Goal: Task Accomplishment & Management: Use online tool/utility

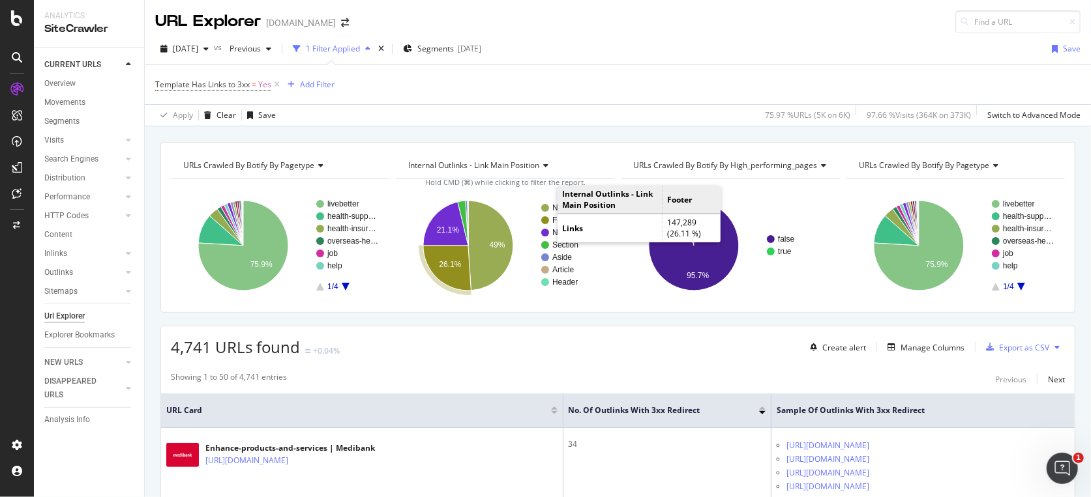
click at [546, 220] on circle "A chart." at bounding box center [545, 220] width 8 height 8
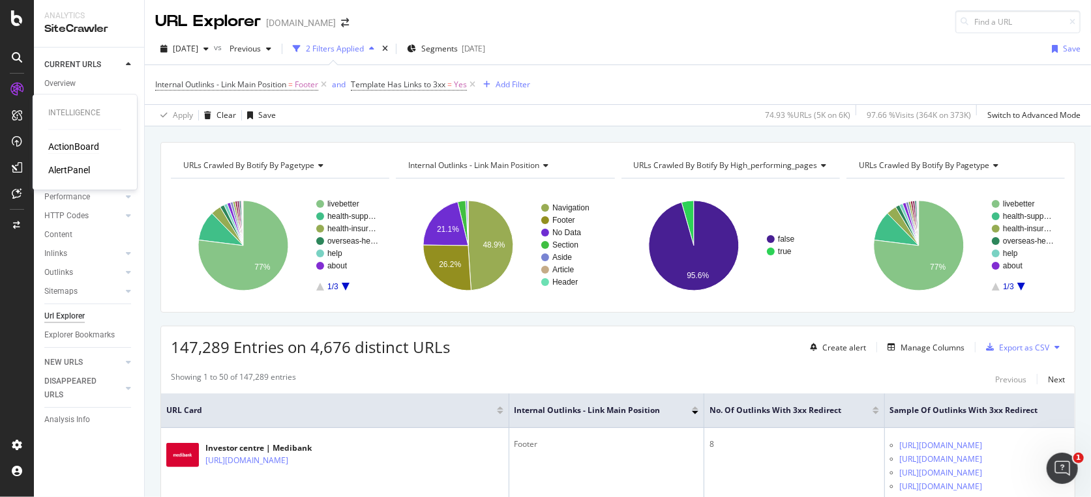
click at [69, 146] on div "ActionBoard" at bounding box center [73, 146] width 51 height 13
click at [364, 50] on div "2 Filters Applied" at bounding box center [335, 48] width 58 height 11
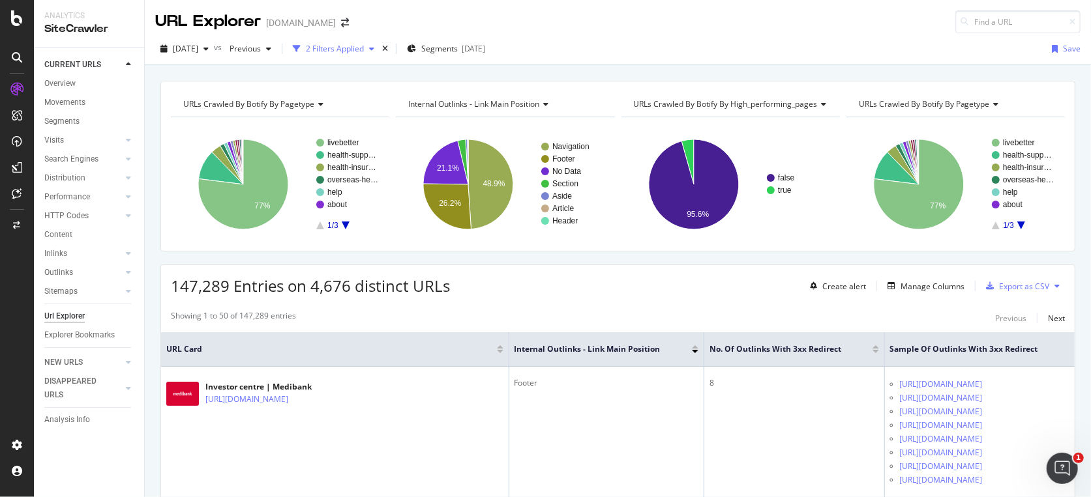
click at [364, 50] on div "2 Filters Applied" at bounding box center [335, 48] width 58 height 11
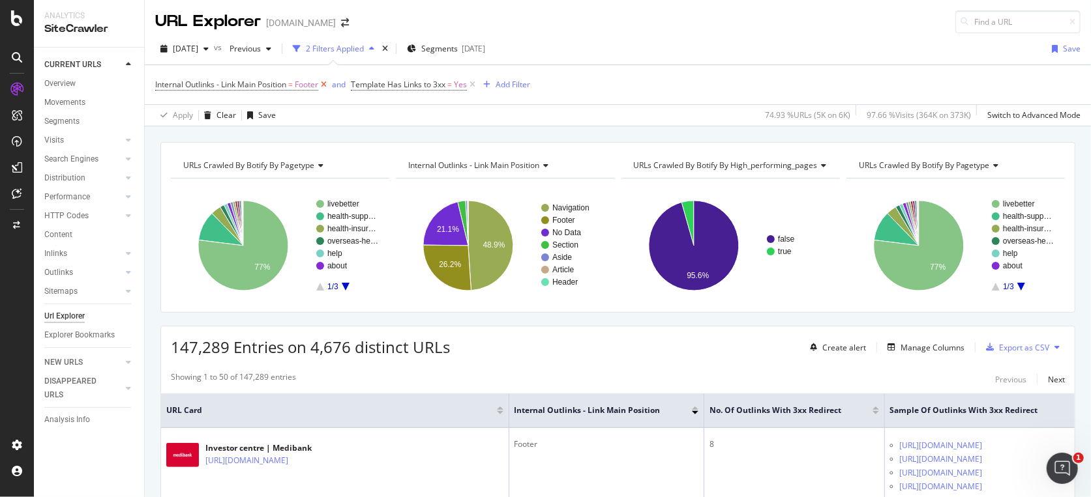
click at [327, 89] on icon at bounding box center [323, 84] width 11 height 13
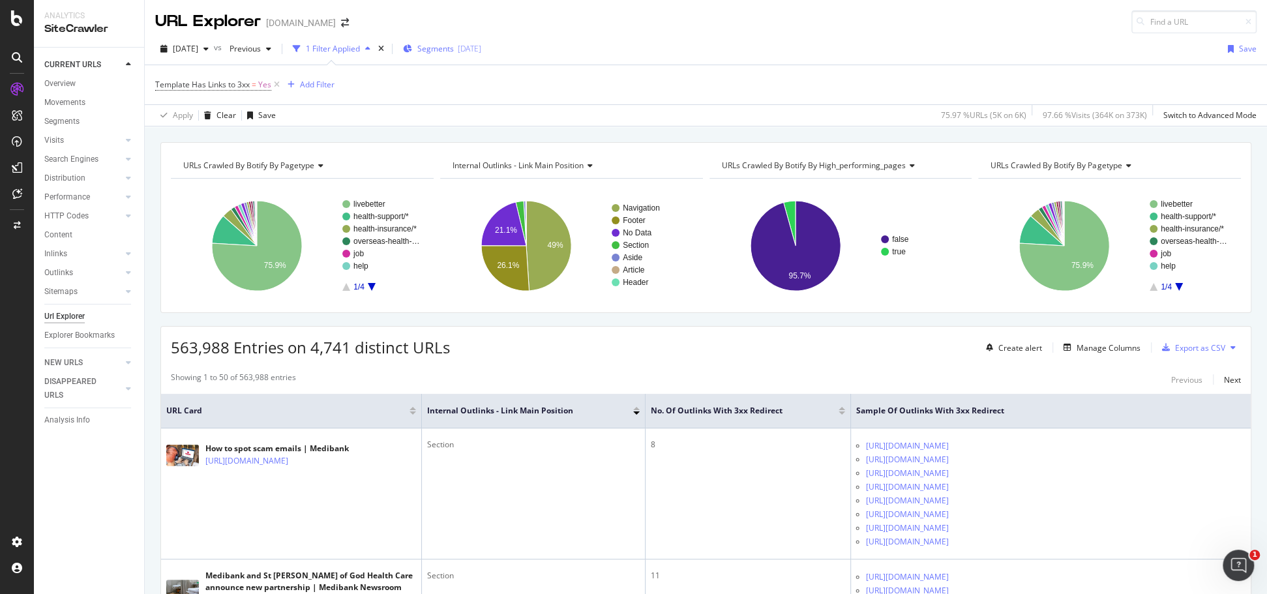
click at [462, 39] on div "Segments [DATE]" at bounding box center [442, 49] width 78 height 20
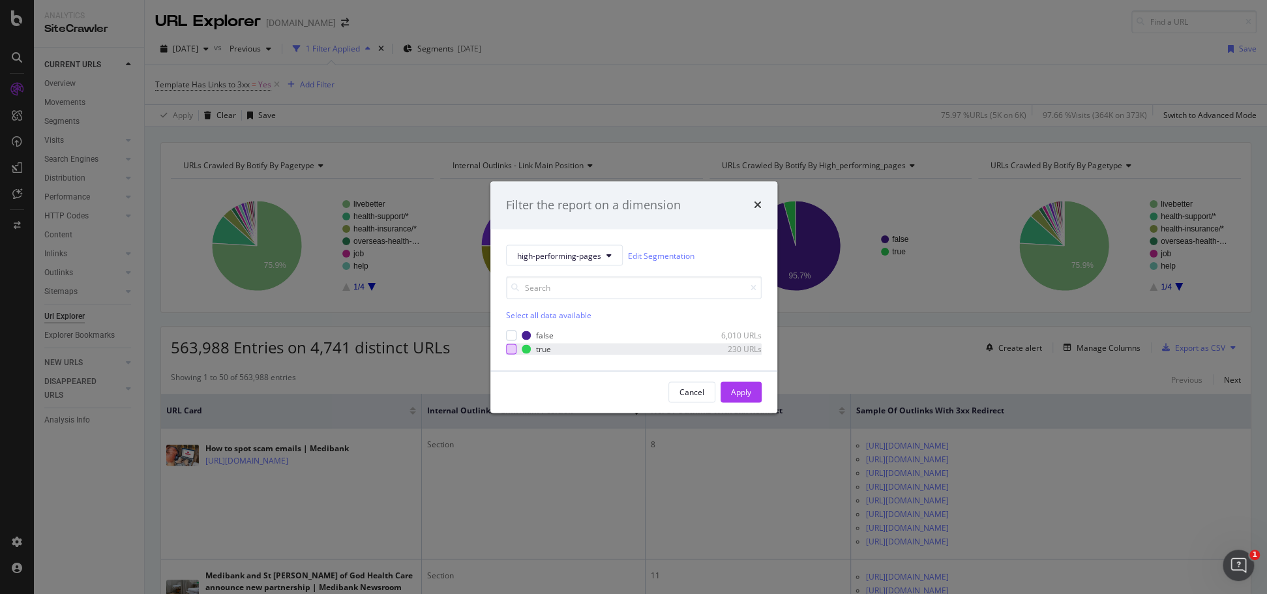
click at [511, 351] on div "modal" at bounding box center [511, 349] width 10 height 10
click at [739, 385] on div "Apply" at bounding box center [741, 392] width 20 height 20
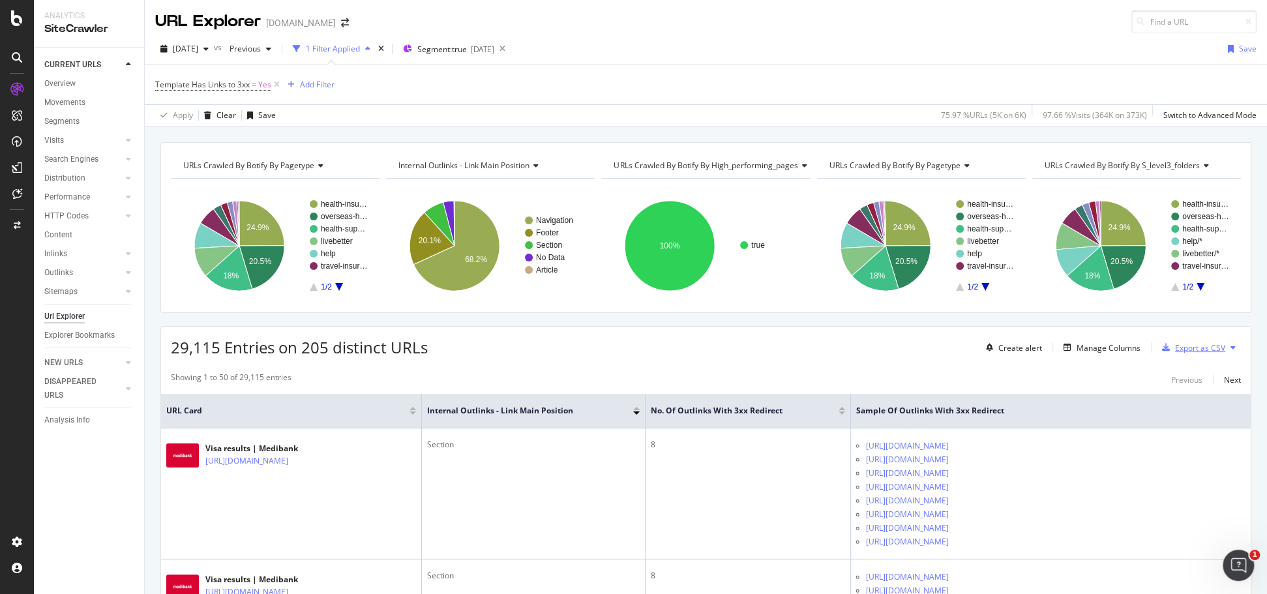
click at [1090, 345] on div "Export as CSV" at bounding box center [1200, 347] width 50 height 11
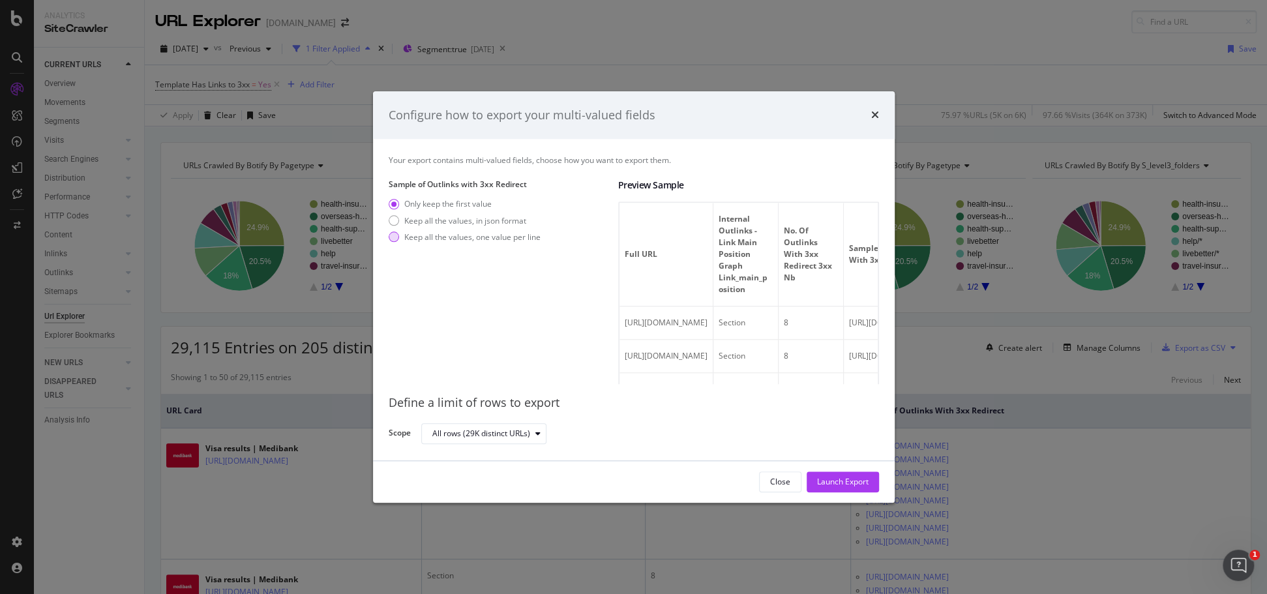
click at [501, 240] on div "Keep all the values, one value per line" at bounding box center [472, 236] width 136 height 11
click at [501, 223] on div "Keep all the values, in json format" at bounding box center [465, 220] width 122 height 11
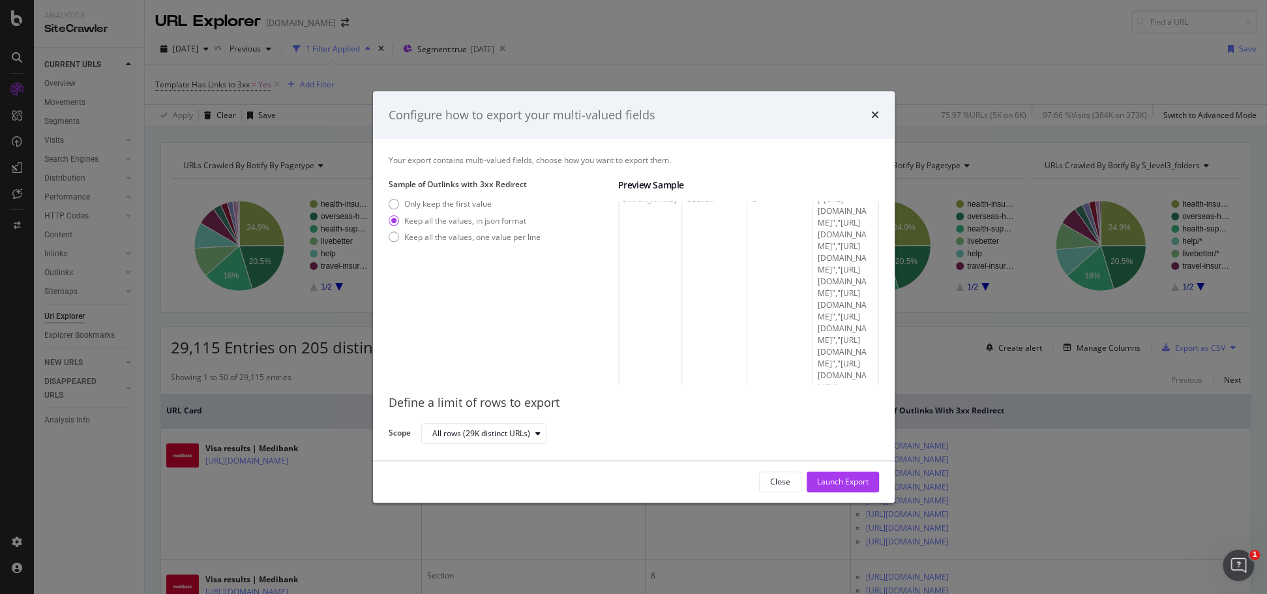
scroll to position [438, 0]
click at [460, 203] on div "Only keep the first value" at bounding box center [447, 204] width 87 height 11
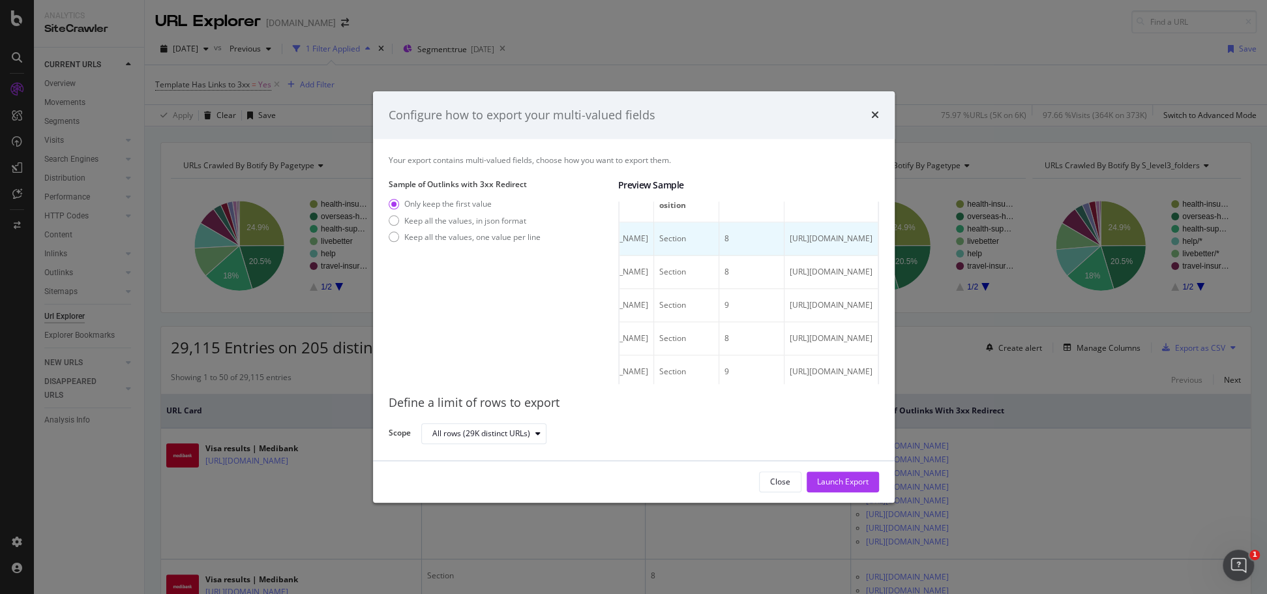
scroll to position [0, 215]
click at [449, 236] on div "Keep all the values, one value per line" at bounding box center [472, 236] width 136 height 11
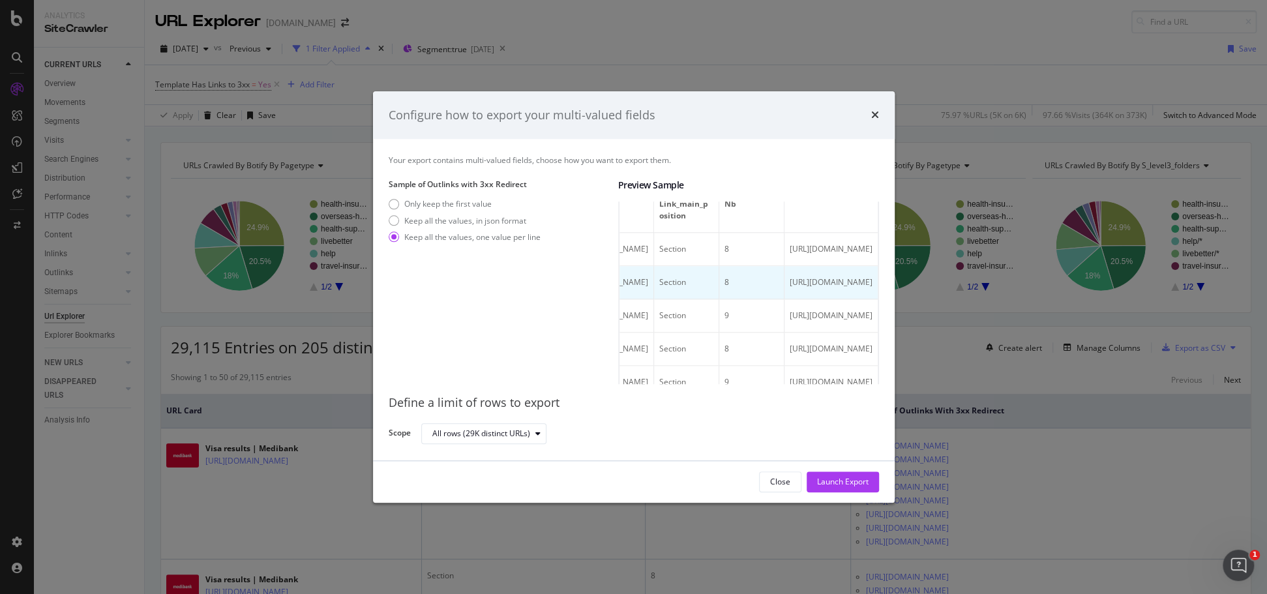
scroll to position [0, 403]
click at [478, 221] on div "Keep all the values, in json format" at bounding box center [465, 220] width 122 height 11
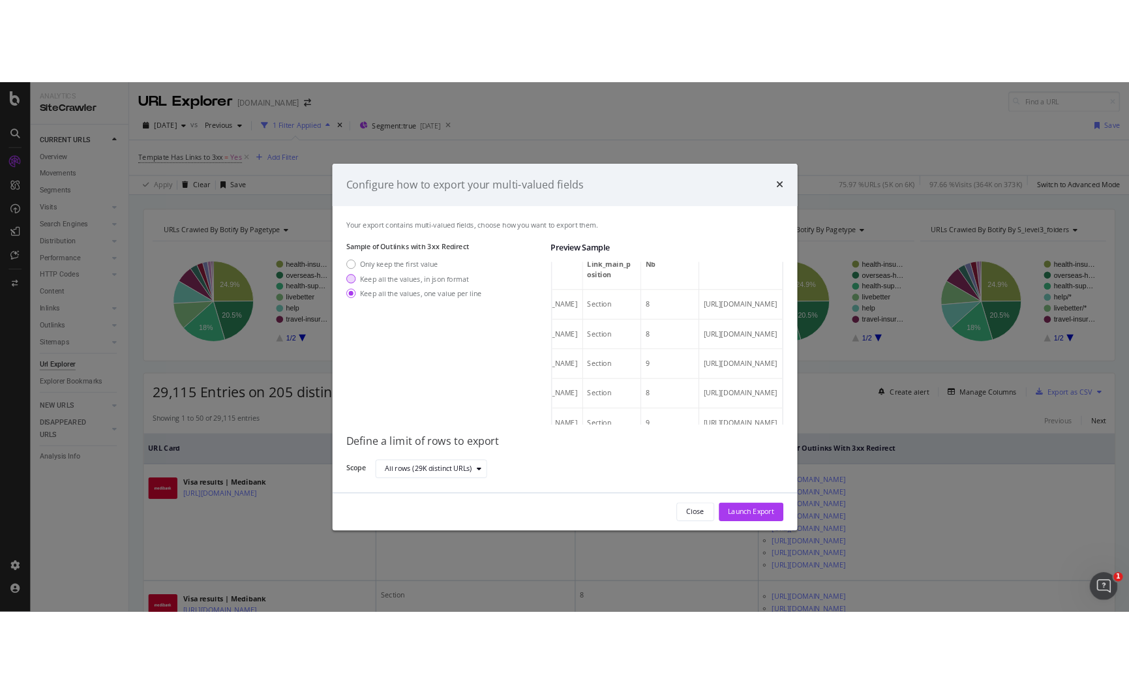
scroll to position [0, 0]
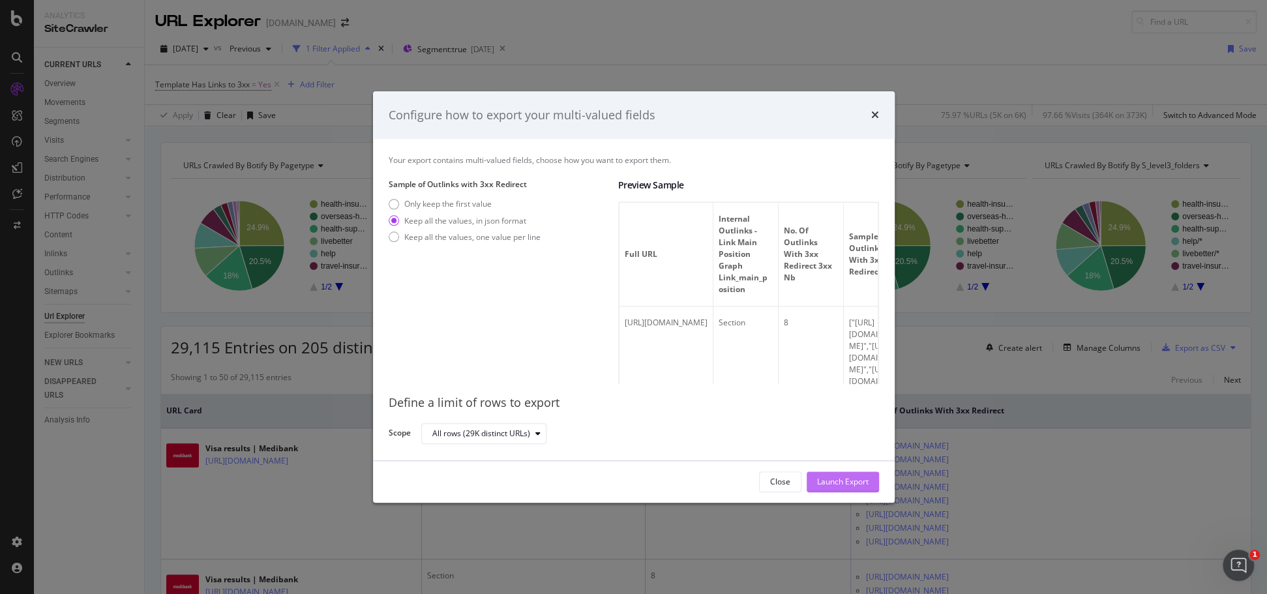
click at [863, 482] on div "Launch Export" at bounding box center [843, 482] width 52 height 11
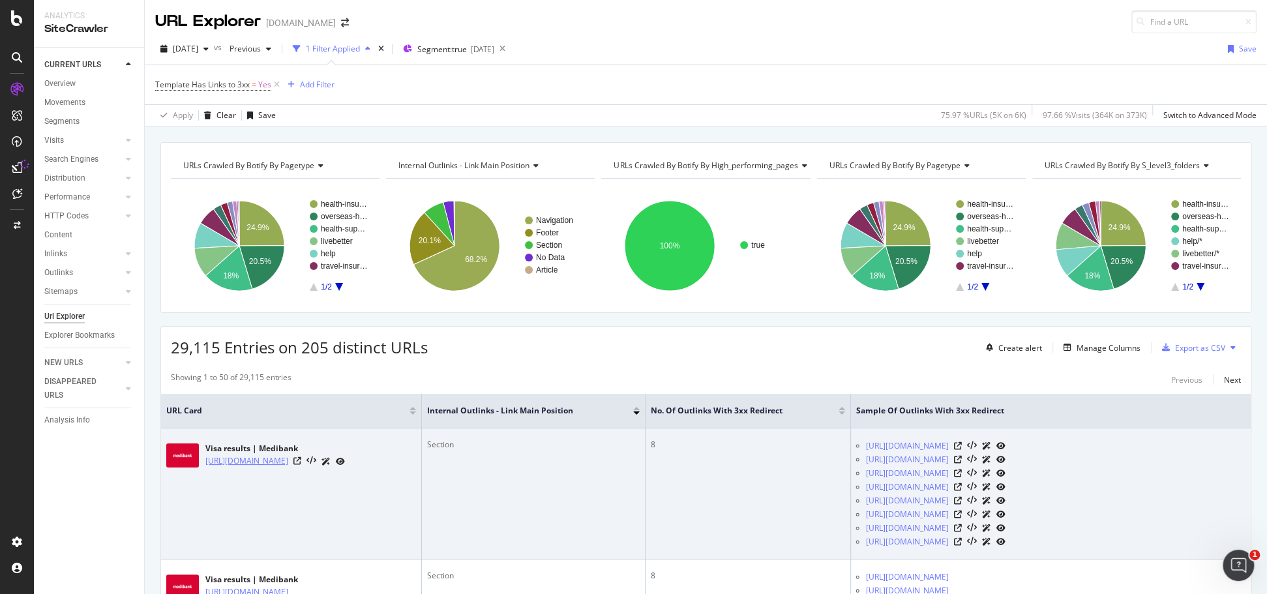
click at [256, 467] on link "https://www.medibank.com.au/overseas-health-insurance/visa-results/" at bounding box center [246, 460] width 83 height 13
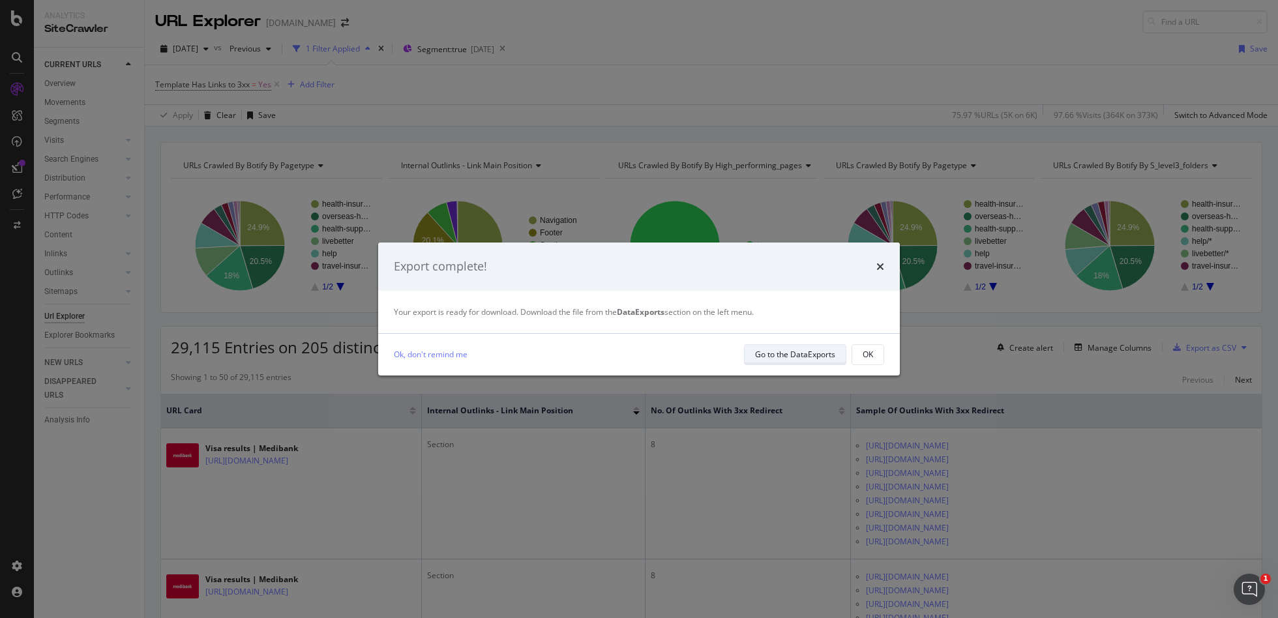
click at [805, 357] on div "Go to the DataExports" at bounding box center [795, 354] width 80 height 11
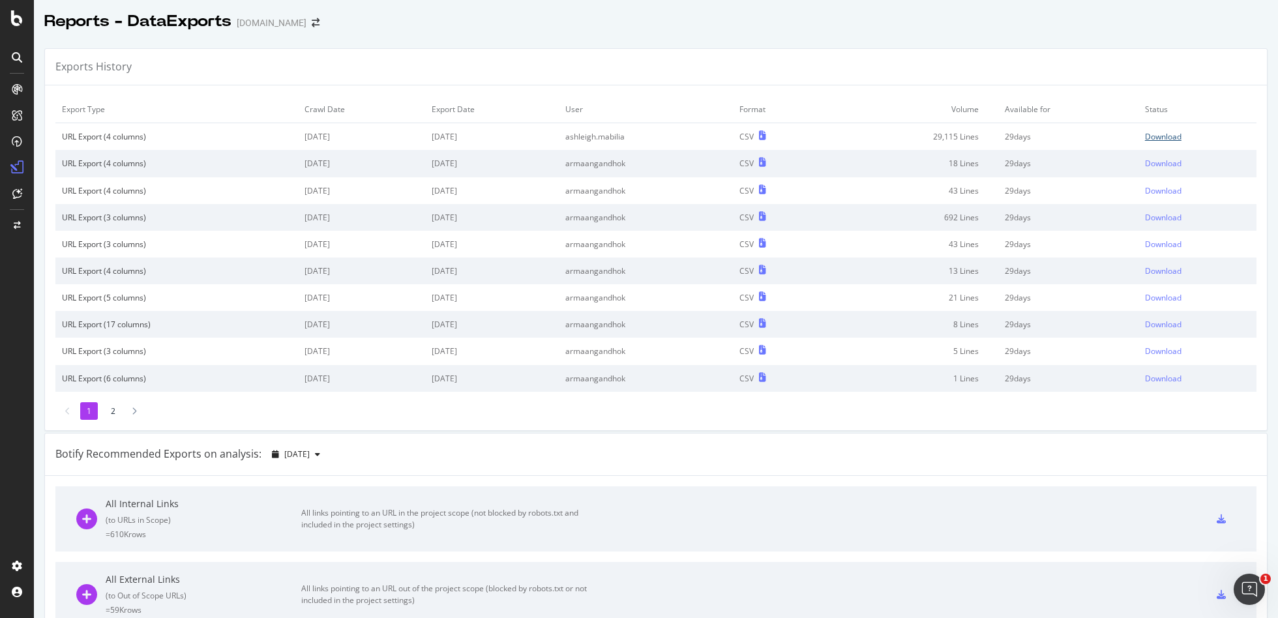
click at [1090, 138] on div "Download" at bounding box center [1163, 136] width 37 height 11
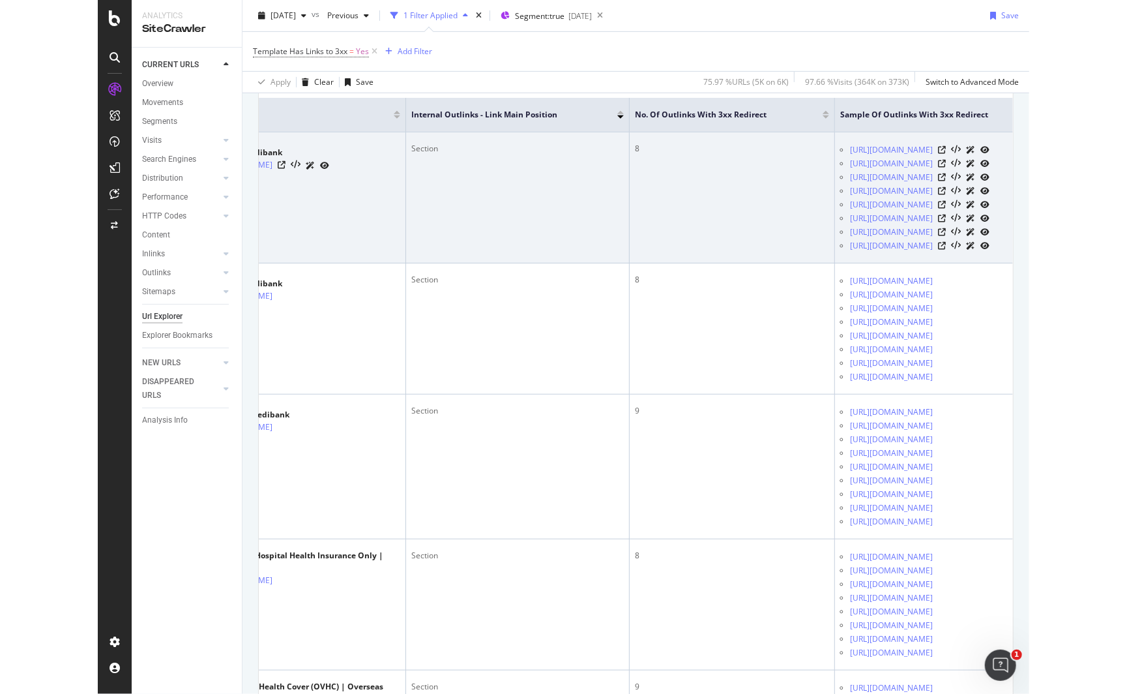
scroll to position [0, 261]
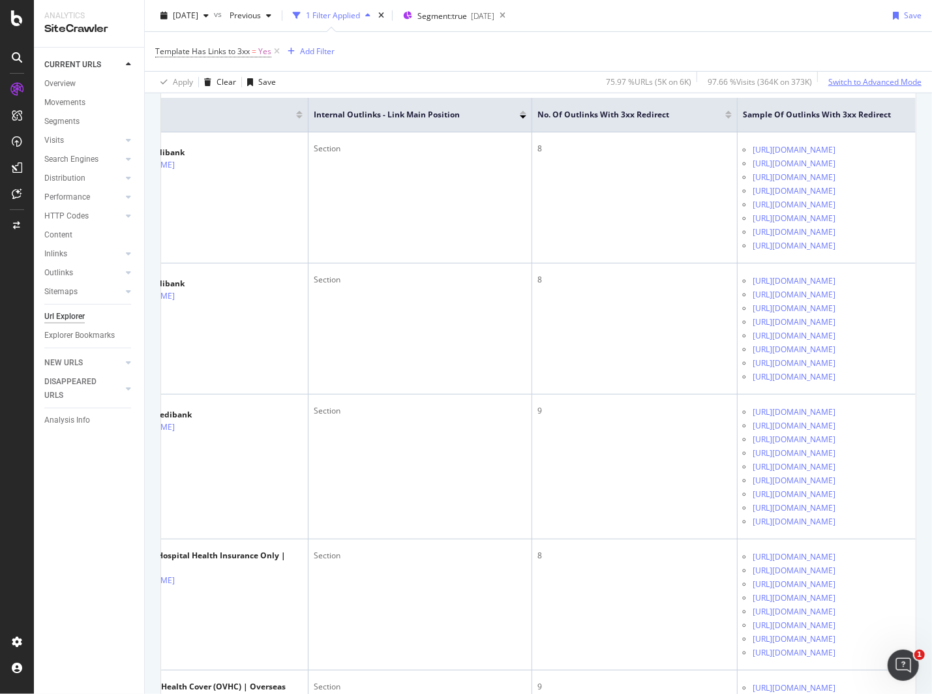
click at [870, 80] on div "Switch to Advanced Mode" at bounding box center [874, 81] width 93 height 11
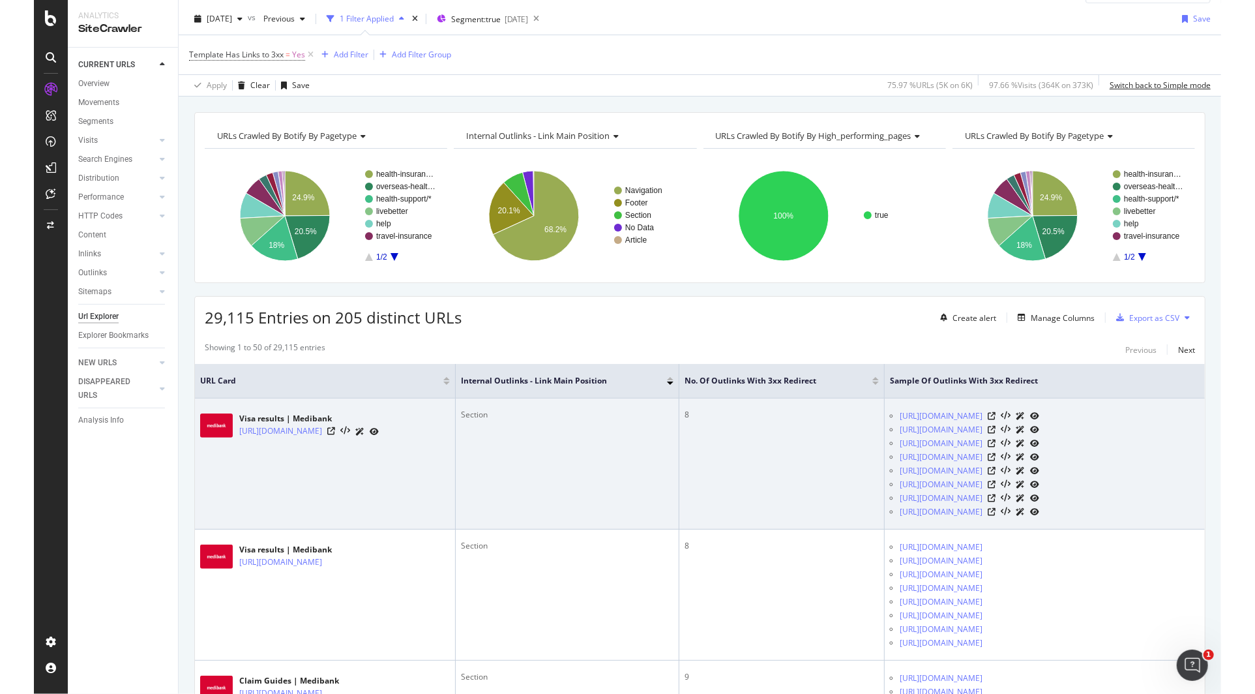
scroll to position [0, 0]
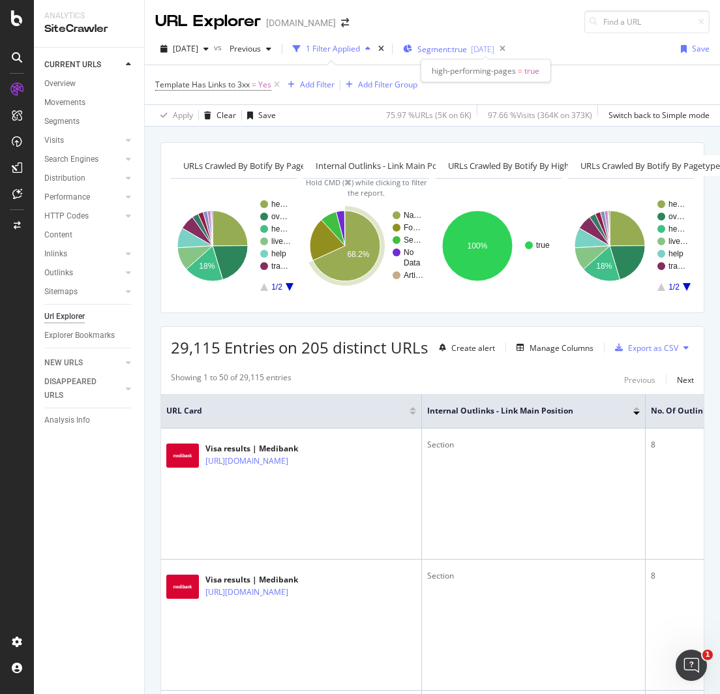
click at [467, 53] on span "Segment: true" at bounding box center [442, 49] width 50 height 11
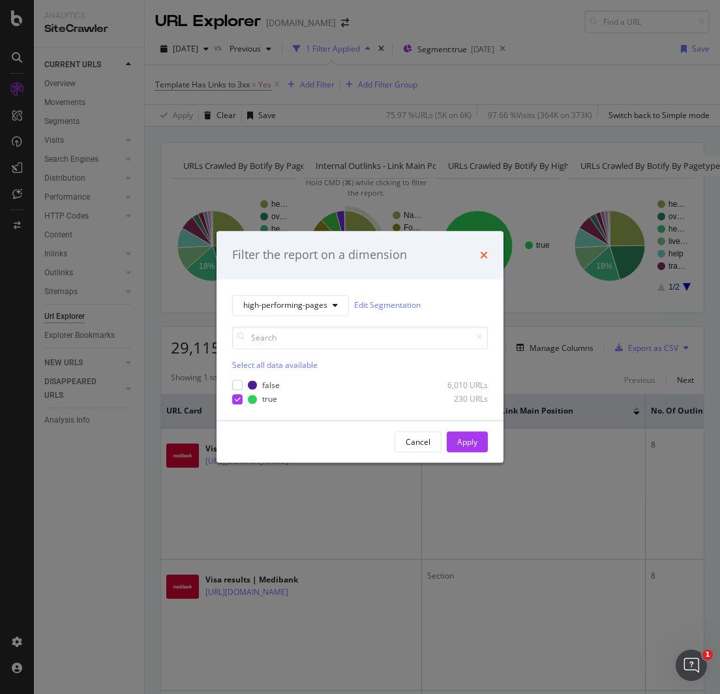
click at [485, 254] on icon "times" at bounding box center [484, 255] width 8 height 10
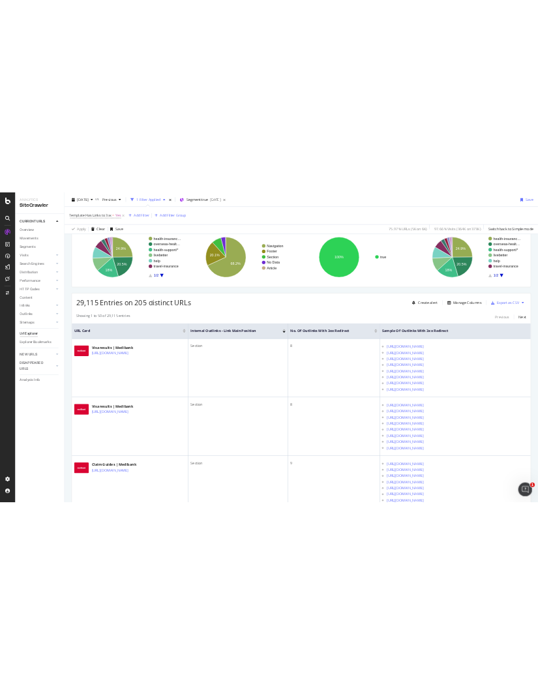
scroll to position [102, 0]
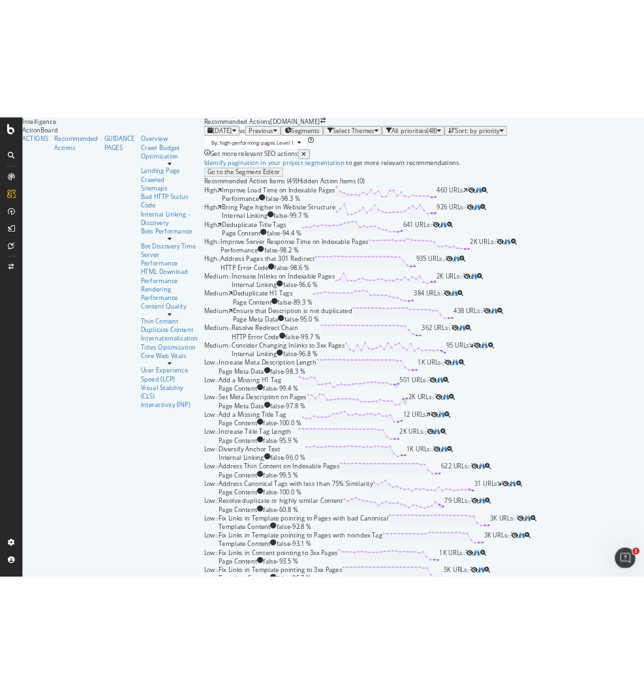
scroll to position [925, 0]
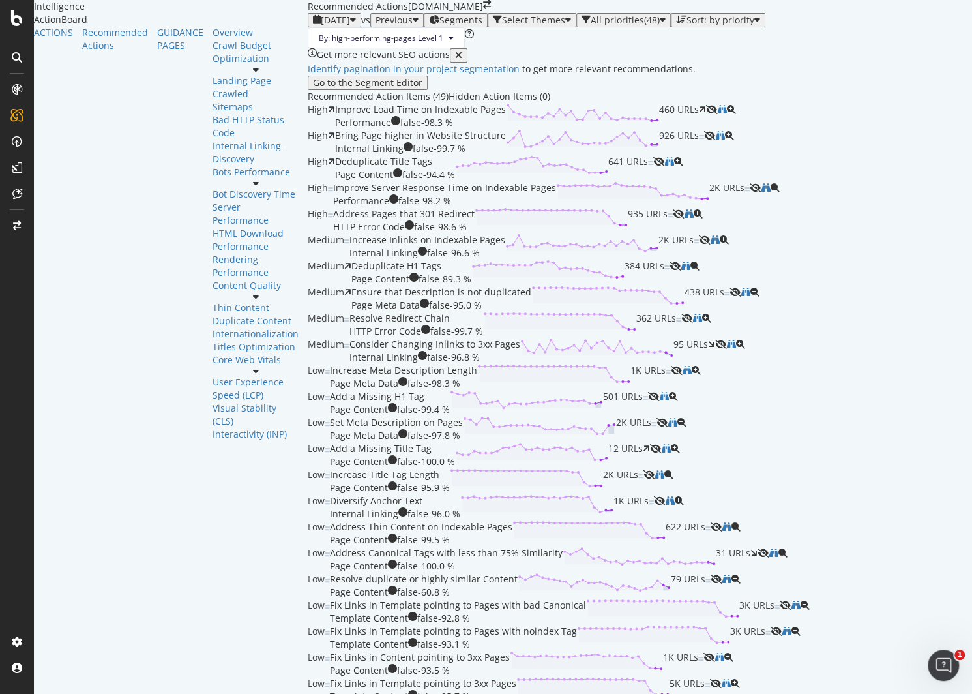
click at [430, 372] on div "Fix Links in Content pointing to 3xx Pages" at bounding box center [420, 657] width 180 height 13
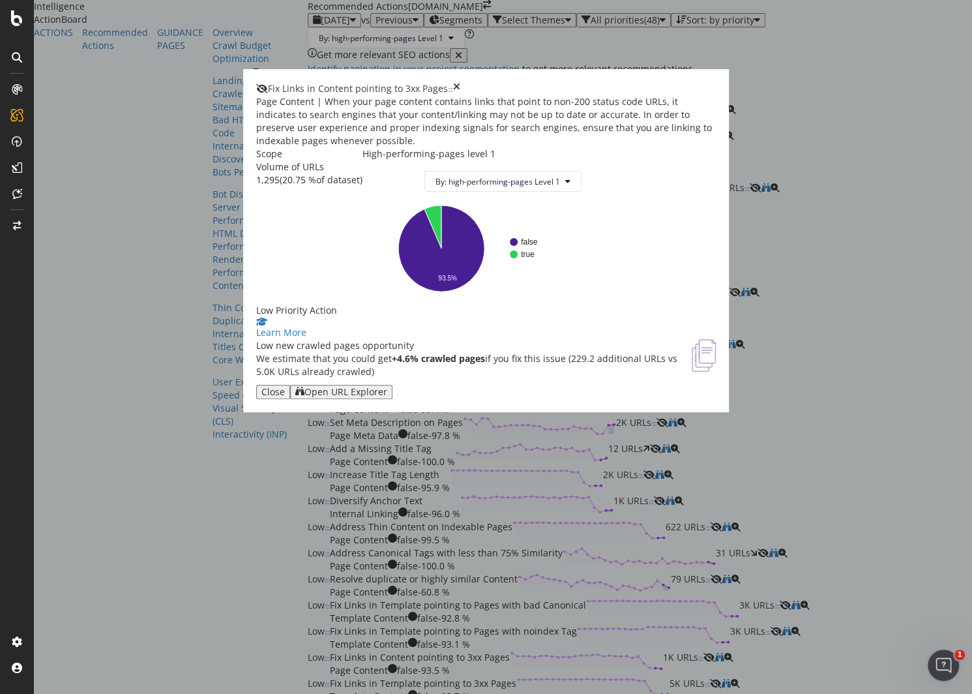
click at [387, 372] on div "Open URL Explorer" at bounding box center [345, 392] width 83 height 10
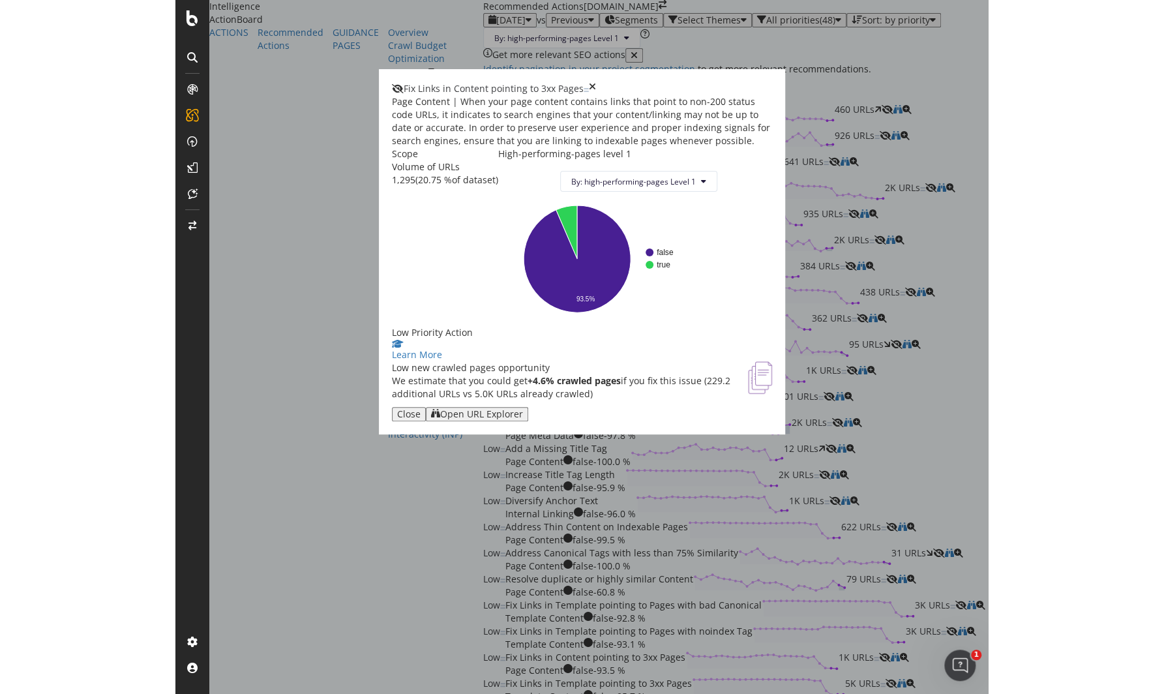
scroll to position [925, 0]
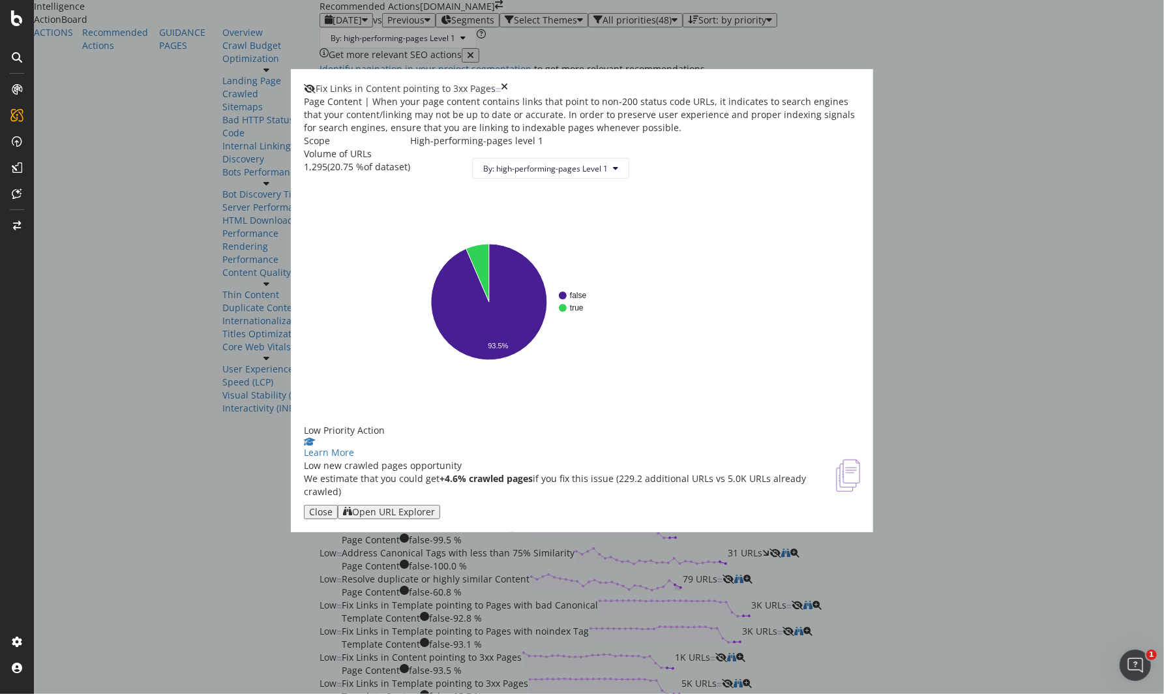
click at [508, 82] on icon "times" at bounding box center [504, 88] width 7 height 13
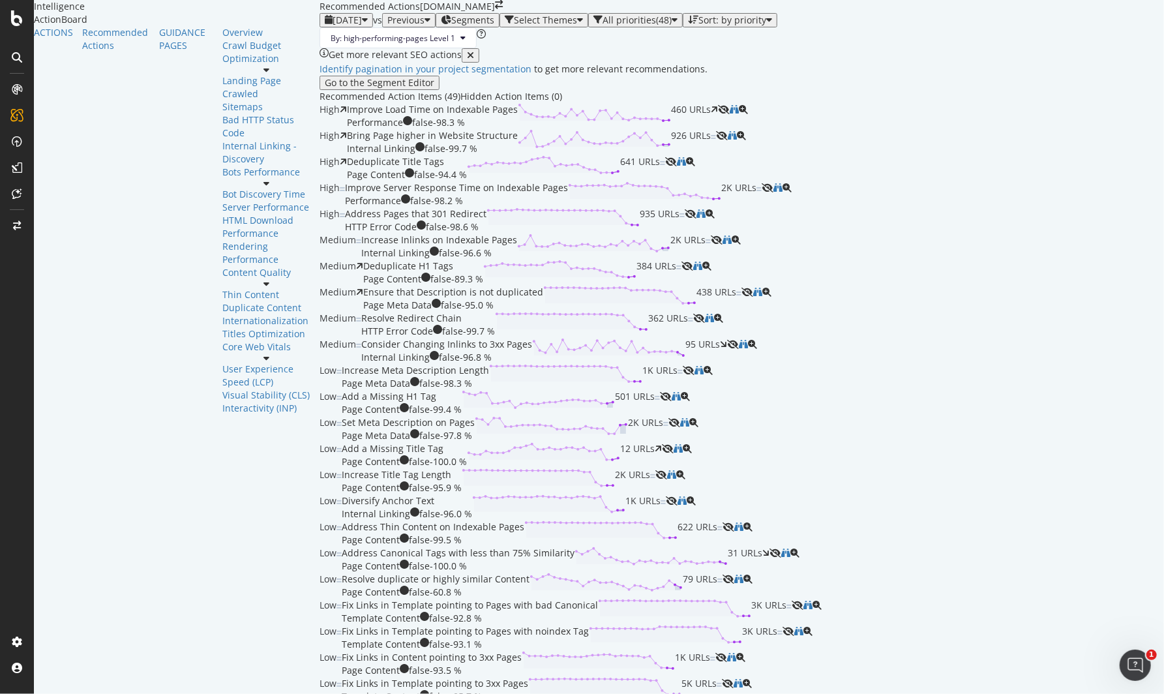
scroll to position [253, 0]
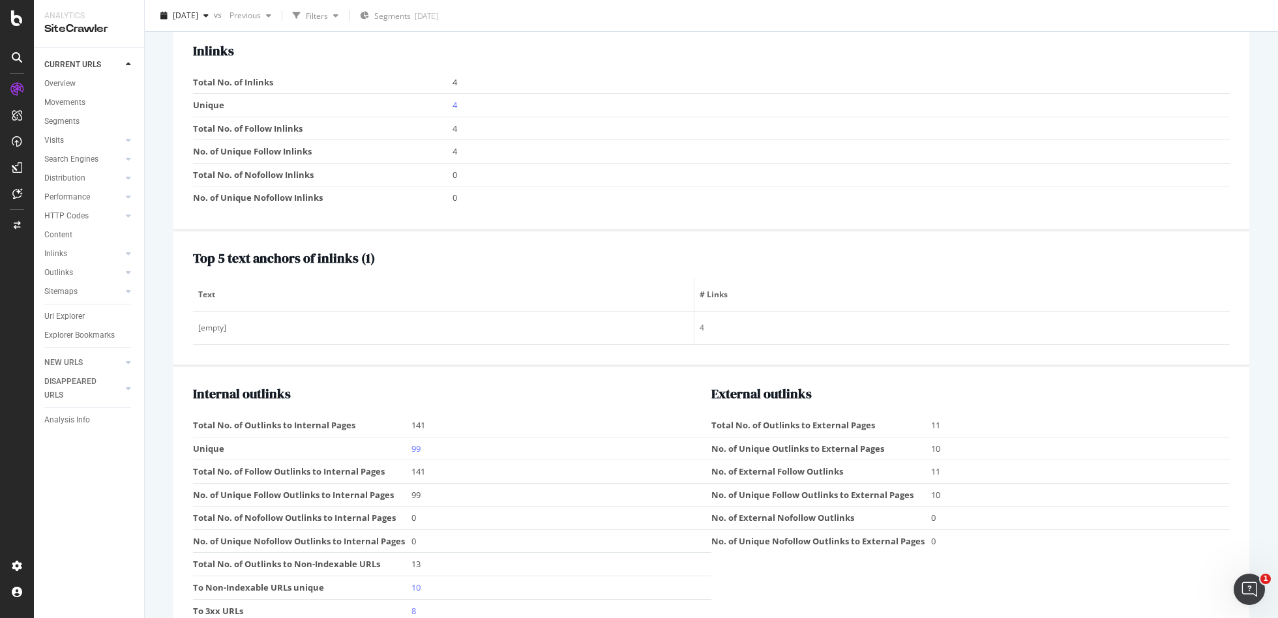
scroll to position [1607, 0]
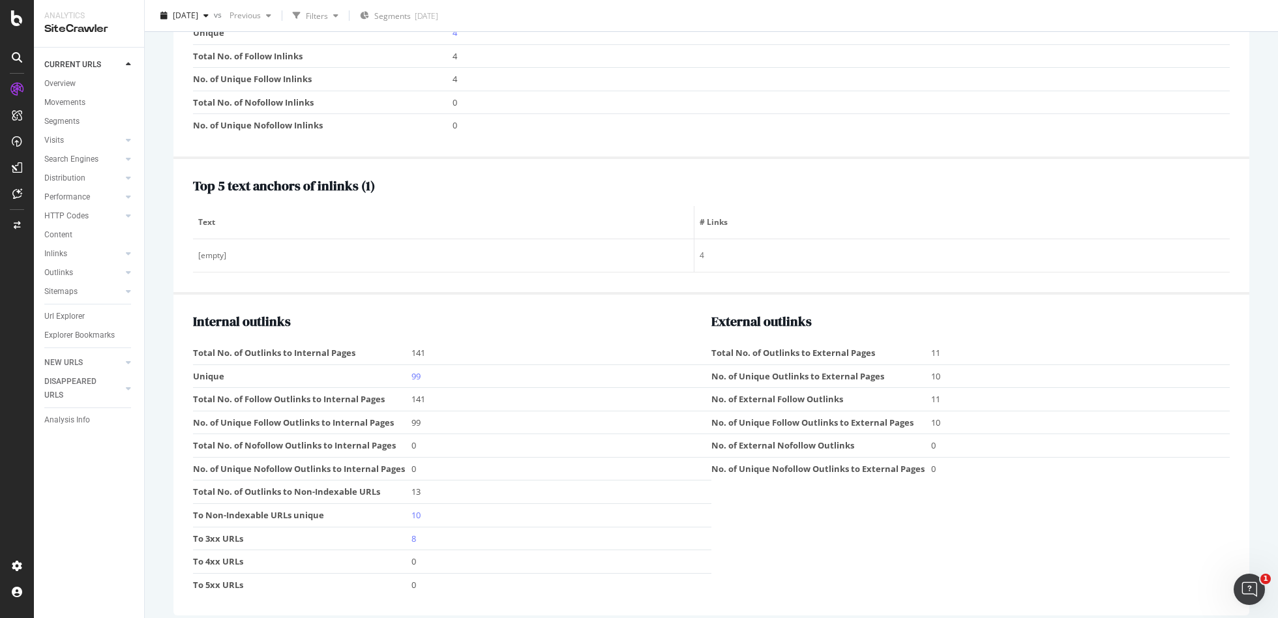
click at [415, 530] on td "8" at bounding box center [561, 538] width 300 height 23
click at [413, 533] on link "8" at bounding box center [413, 539] width 5 height 12
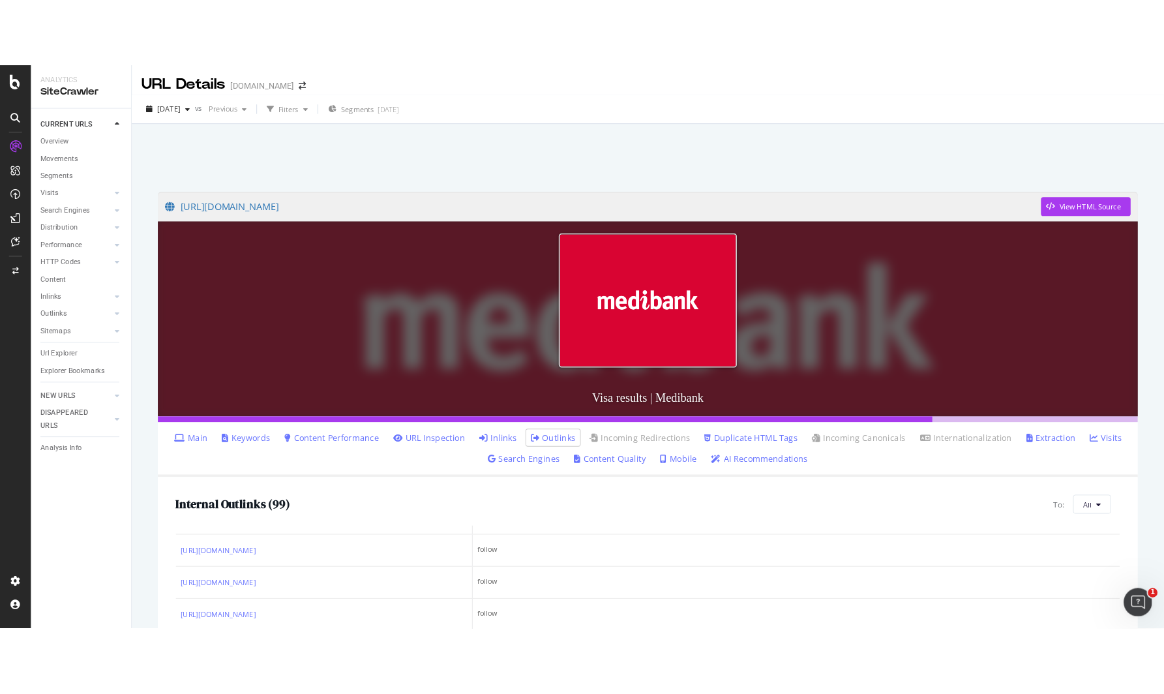
scroll to position [2152, 0]
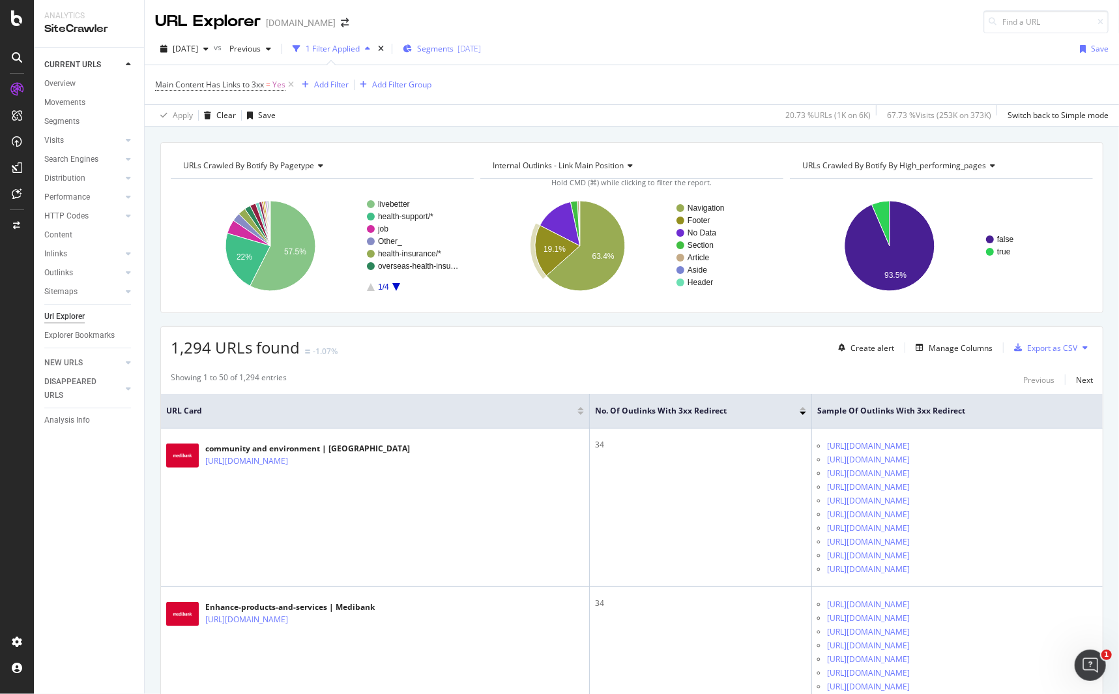
click at [454, 46] on span "Segments" at bounding box center [435, 48] width 37 height 11
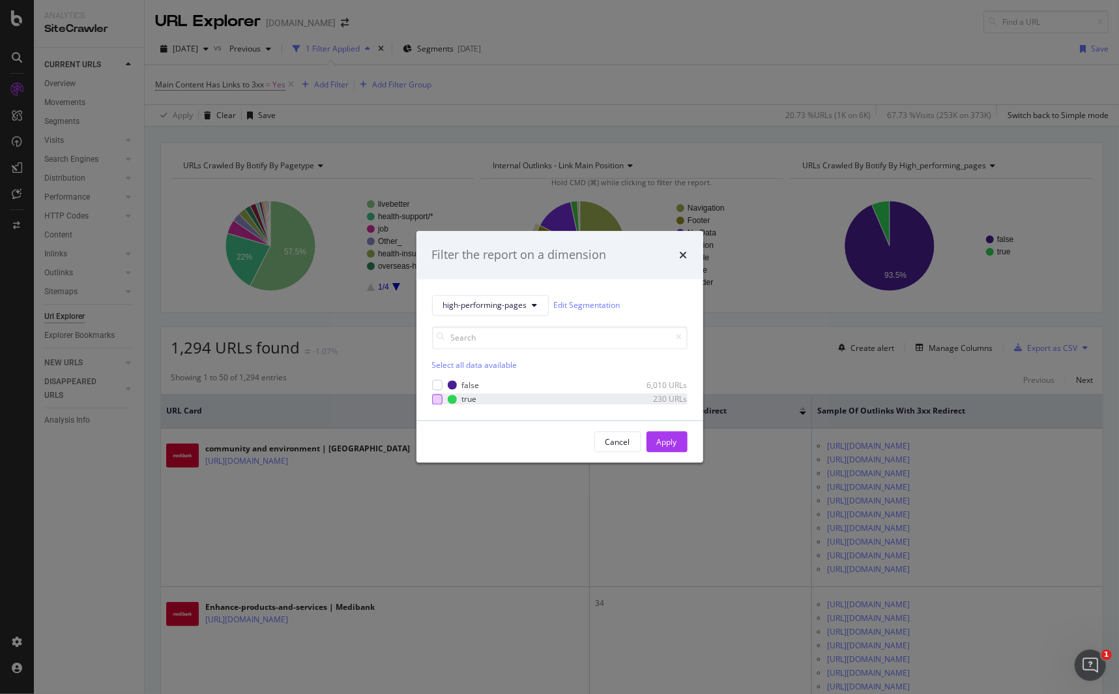
click at [440, 398] on div "modal" at bounding box center [437, 399] width 10 height 10
click at [666, 442] on div "Apply" at bounding box center [667, 441] width 20 height 11
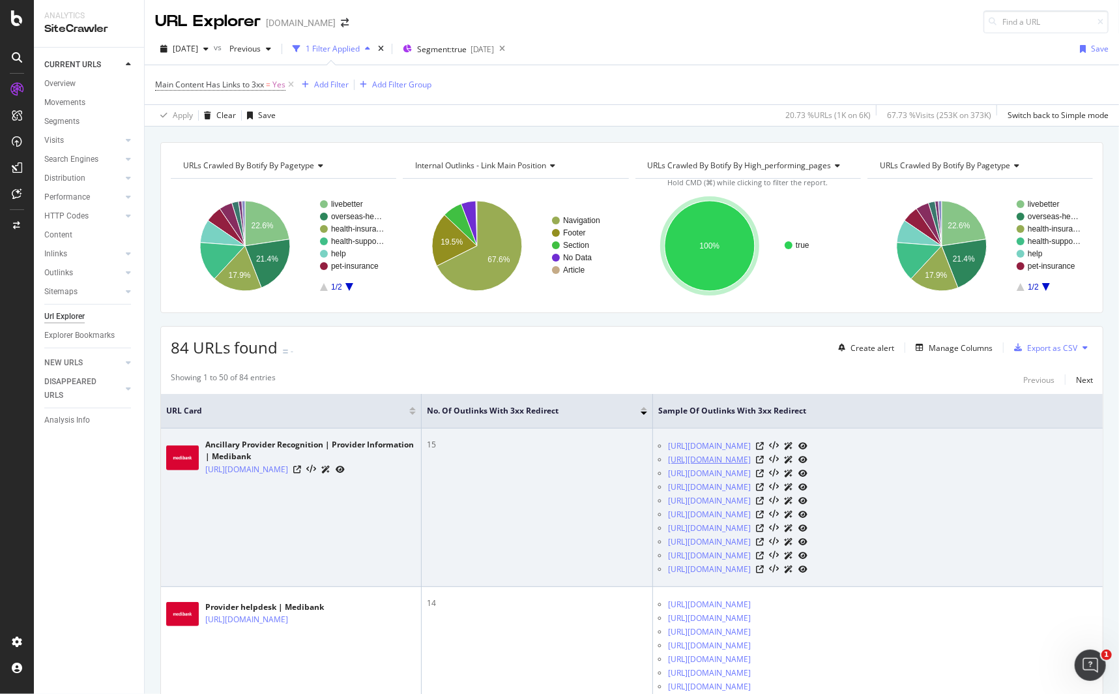
click at [730, 459] on link "https://www.medibank.com.au/providers/mppa-billing-channel/" at bounding box center [709, 459] width 83 height 13
click at [764, 458] on icon at bounding box center [760, 460] width 8 height 8
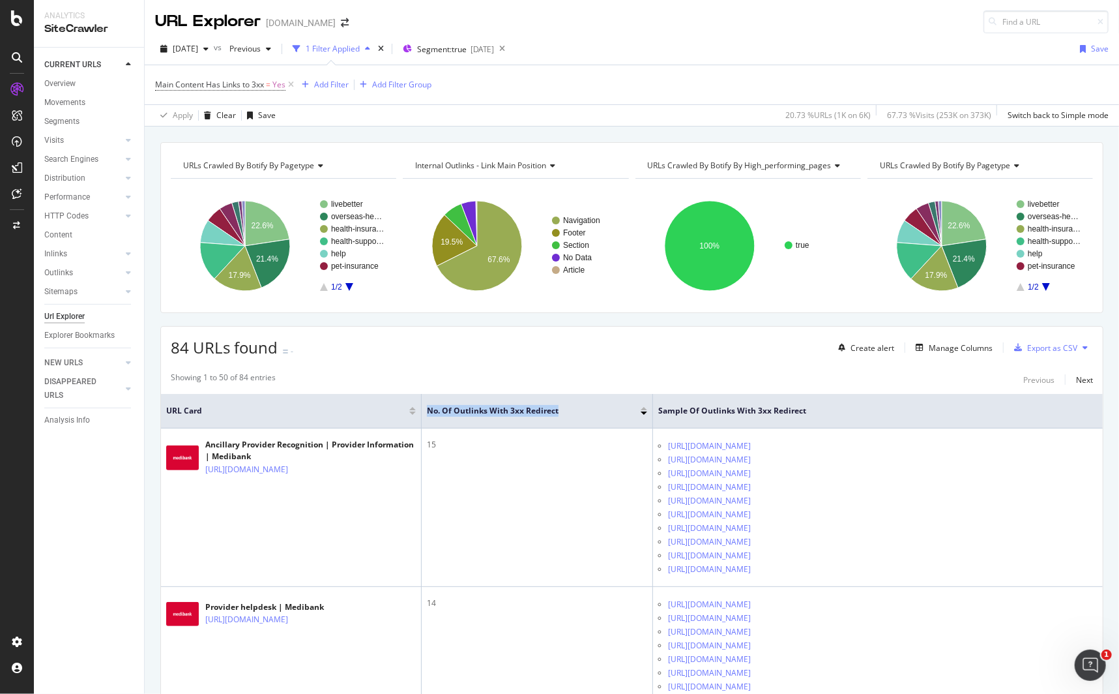
drag, startPoint x: 426, startPoint y: 407, endPoint x: 561, endPoint y: 416, distance: 135.2
click at [561, 416] on th "No. of Outlinks with 3xx Redirect" at bounding box center [537, 411] width 231 height 35
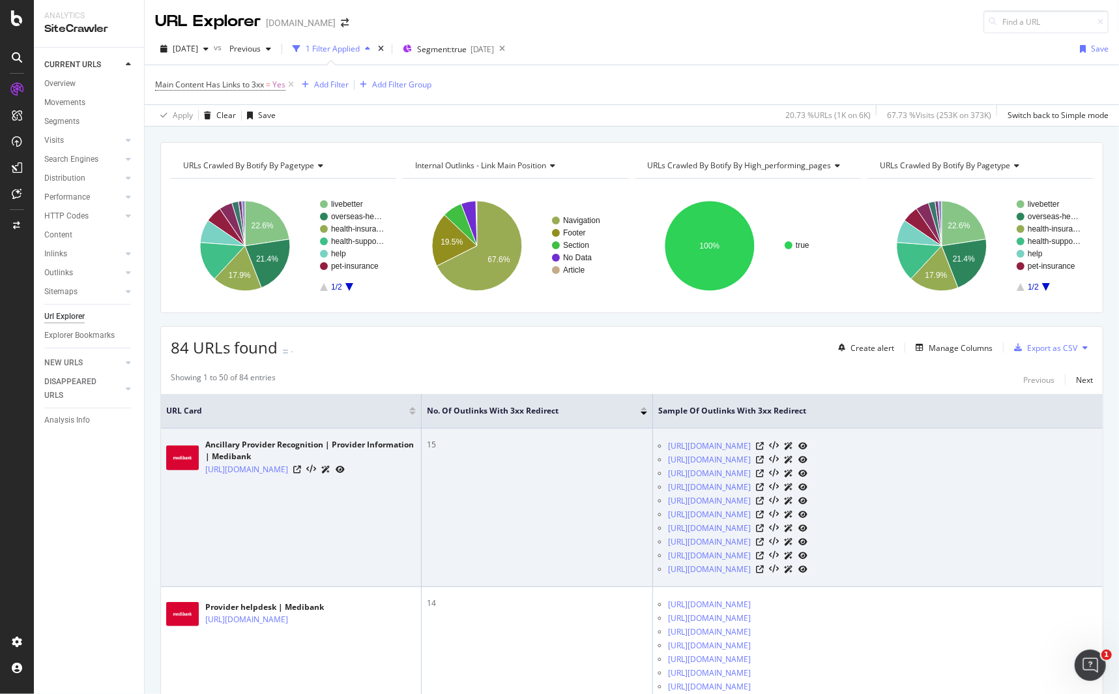
click at [466, 433] on td "15" at bounding box center [537, 507] width 231 height 158
click at [301, 472] on icon at bounding box center [297, 470] width 8 height 8
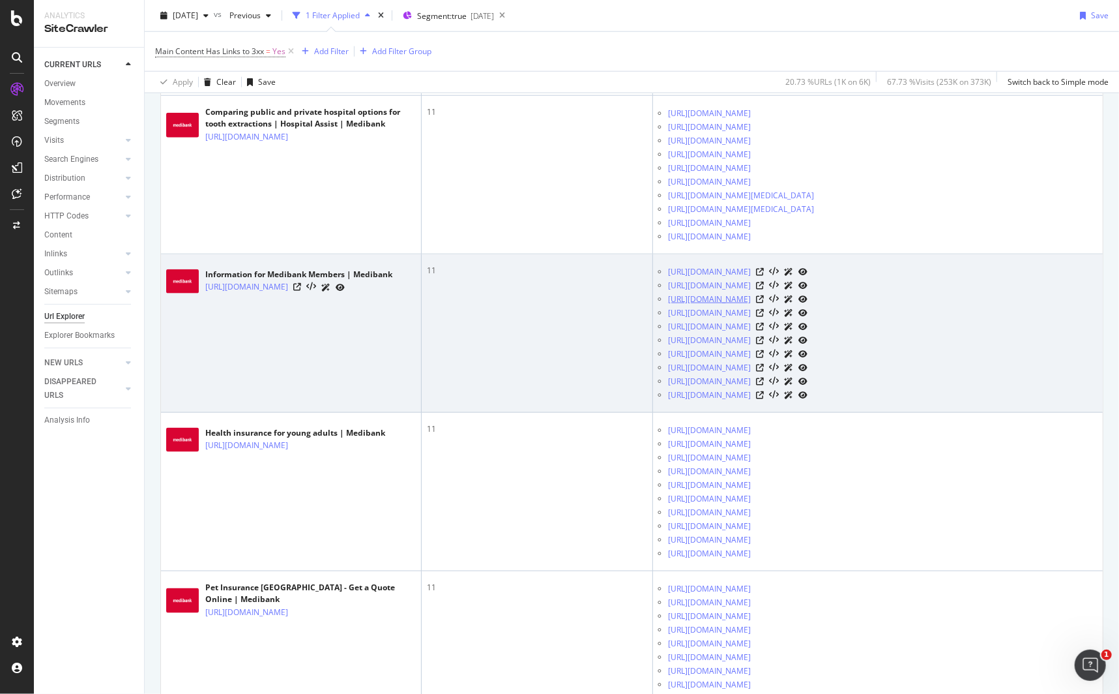
scroll to position [958, 0]
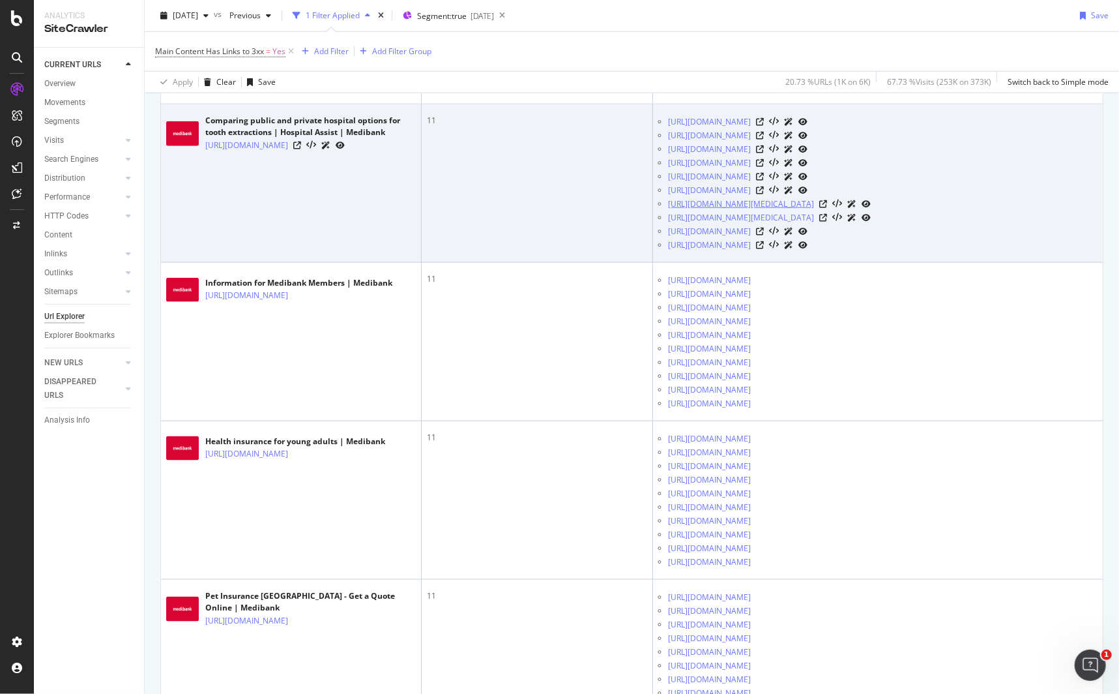
click at [772, 211] on link "https://www.medibank.com.au/livebetter/how-medibank-can-help-when-you-get-your-…" at bounding box center [741, 204] width 146 height 13
click at [827, 208] on icon at bounding box center [824, 204] width 8 height 8
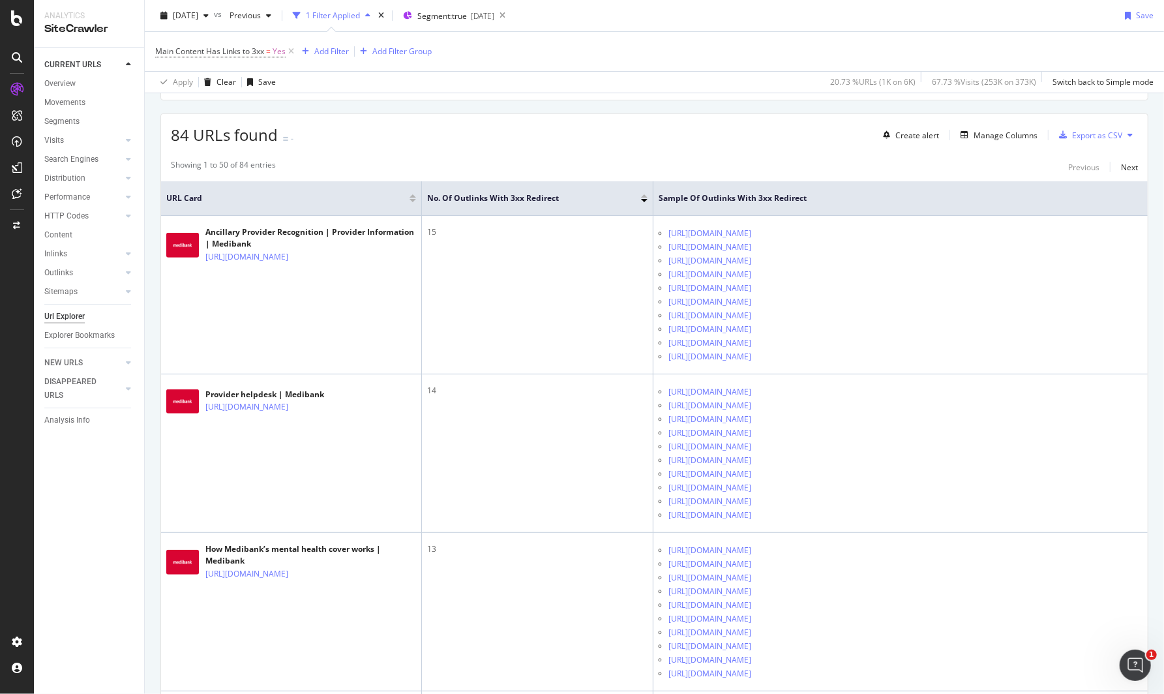
scroll to position [0, 0]
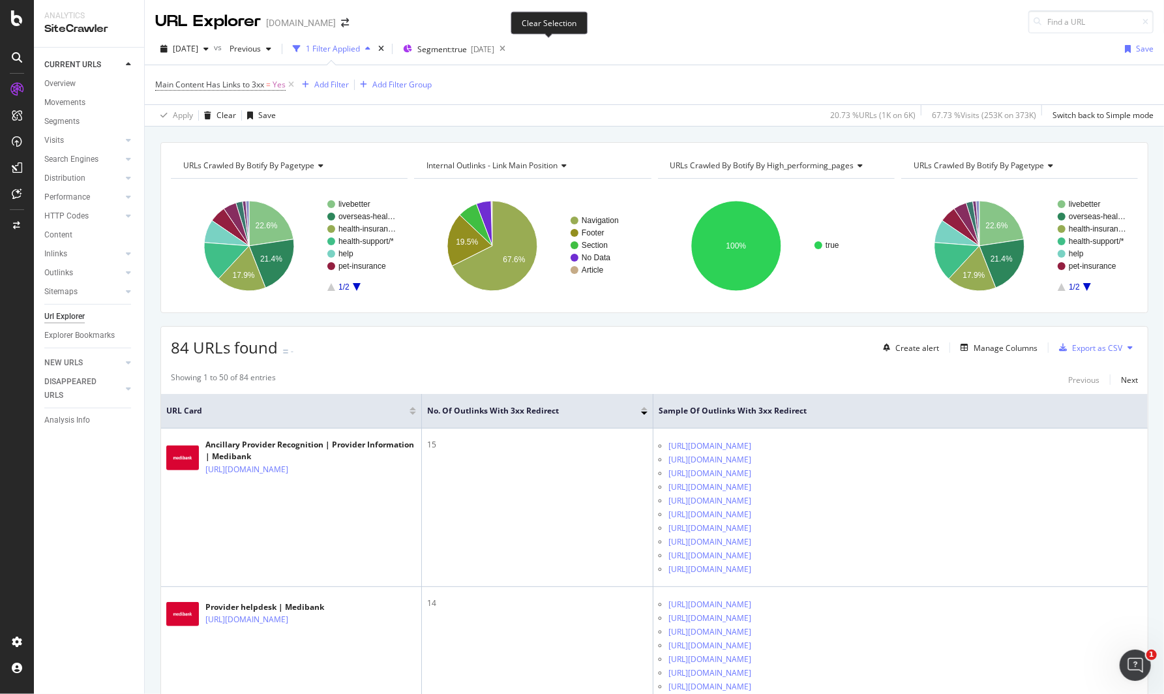
click at [510, 48] on icon at bounding box center [502, 49] width 16 height 18
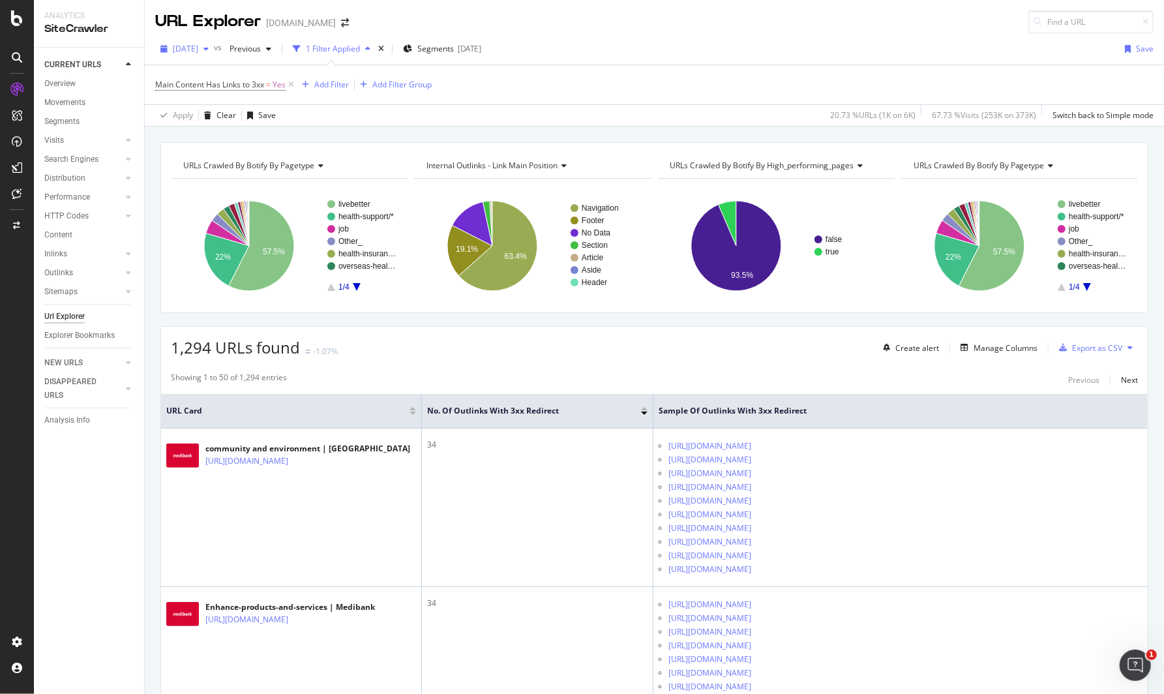
click at [198, 50] on span "[DATE]" at bounding box center [185, 48] width 25 height 11
click at [683, 22] on div "URL Explorer Medibank.com.au" at bounding box center [654, 16] width 1019 height 33
click at [261, 48] on span "Previous" at bounding box center [242, 48] width 37 height 11
click at [533, 20] on div "URL Explorer Medibank.com.au" at bounding box center [654, 16] width 1019 height 33
click at [55, 145] on div "ActionBoard" at bounding box center [73, 146] width 51 height 13
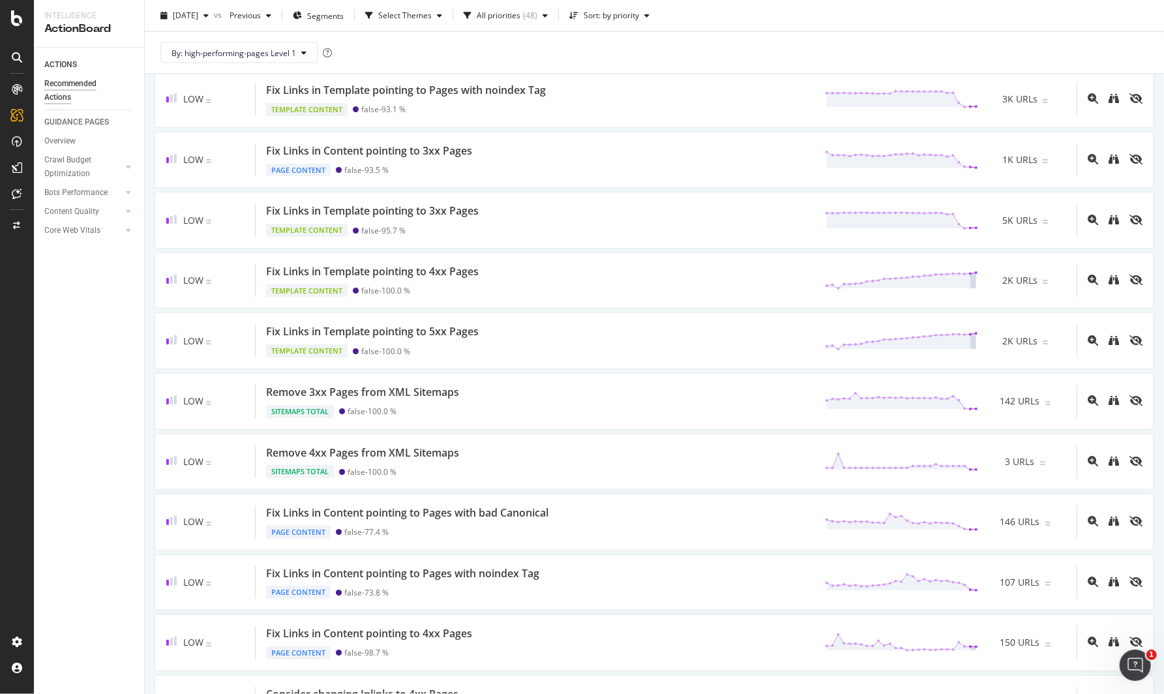
scroll to position [1372, 0]
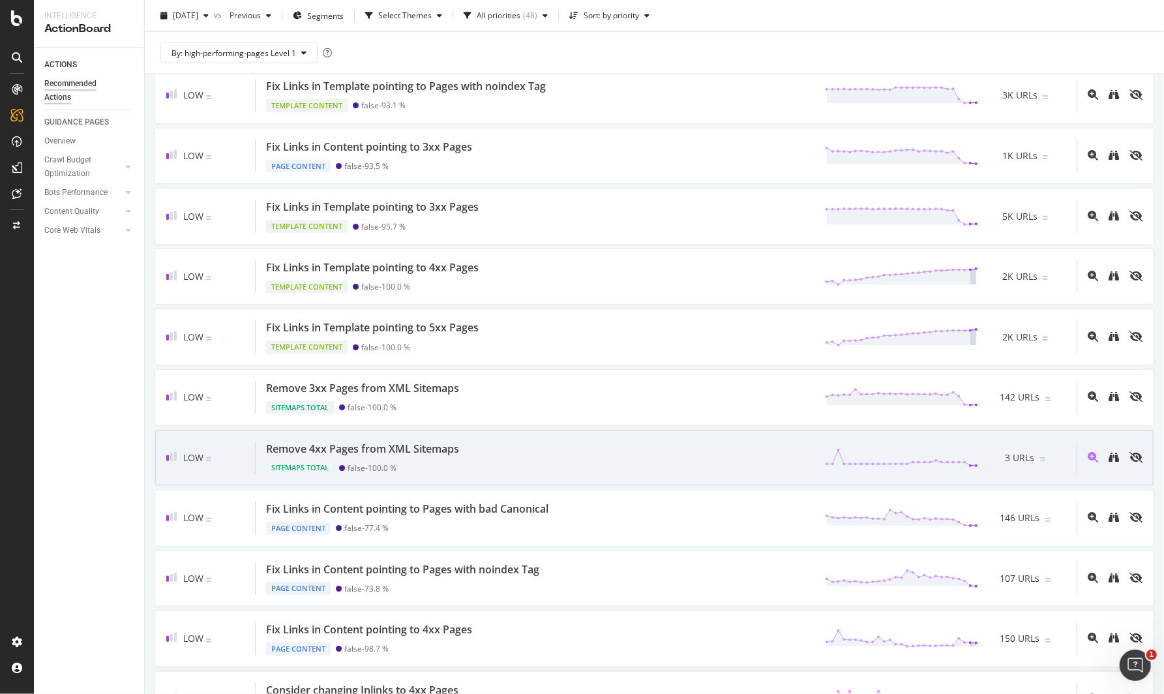
click at [398, 441] on div "Remove 4xx Pages from XML Sitemaps" at bounding box center [362, 448] width 193 height 15
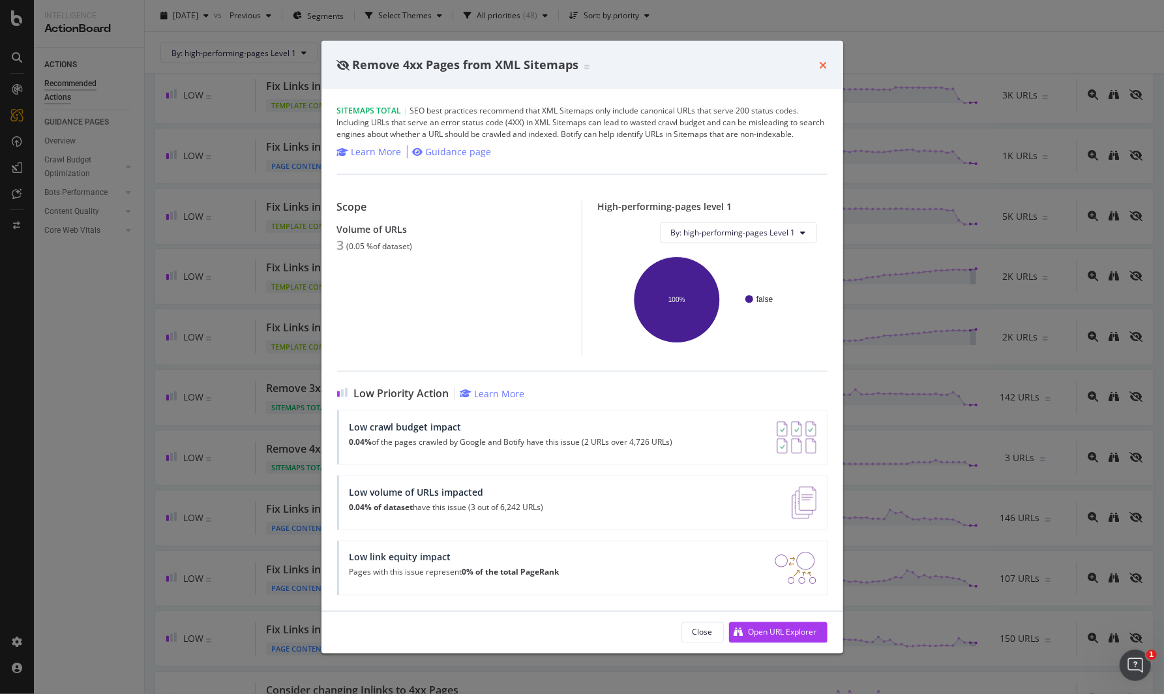
click at [821, 67] on icon "times" at bounding box center [824, 64] width 8 height 10
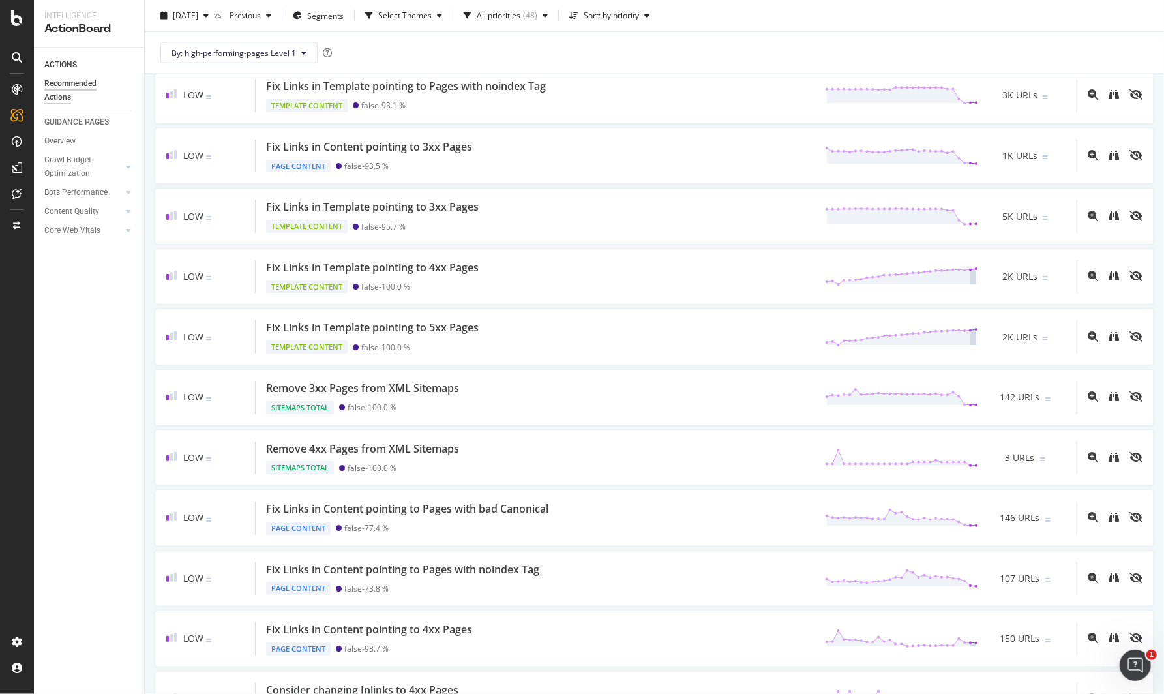
click at [67, 418] on div "ACTIONS Recommended Actions GUIDANCE PAGES Overview Crawl Budget Optimization L…" at bounding box center [89, 371] width 110 height 646
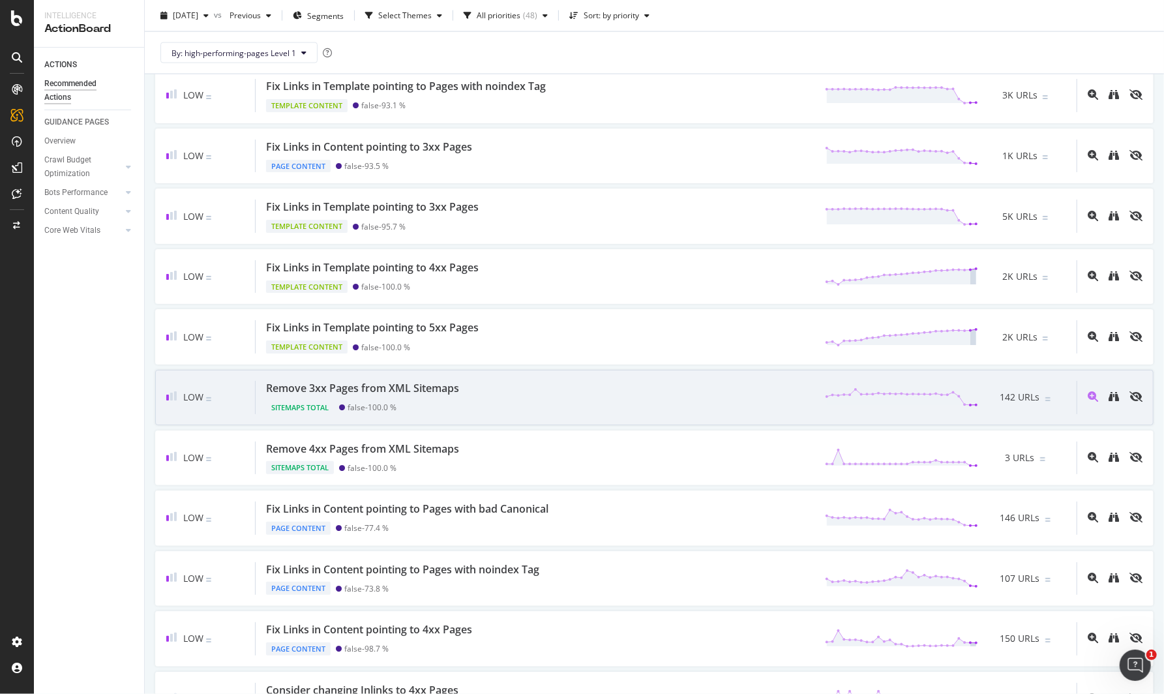
click at [433, 381] on div "Remove 3xx Pages from XML Sitemaps" at bounding box center [362, 388] width 193 height 15
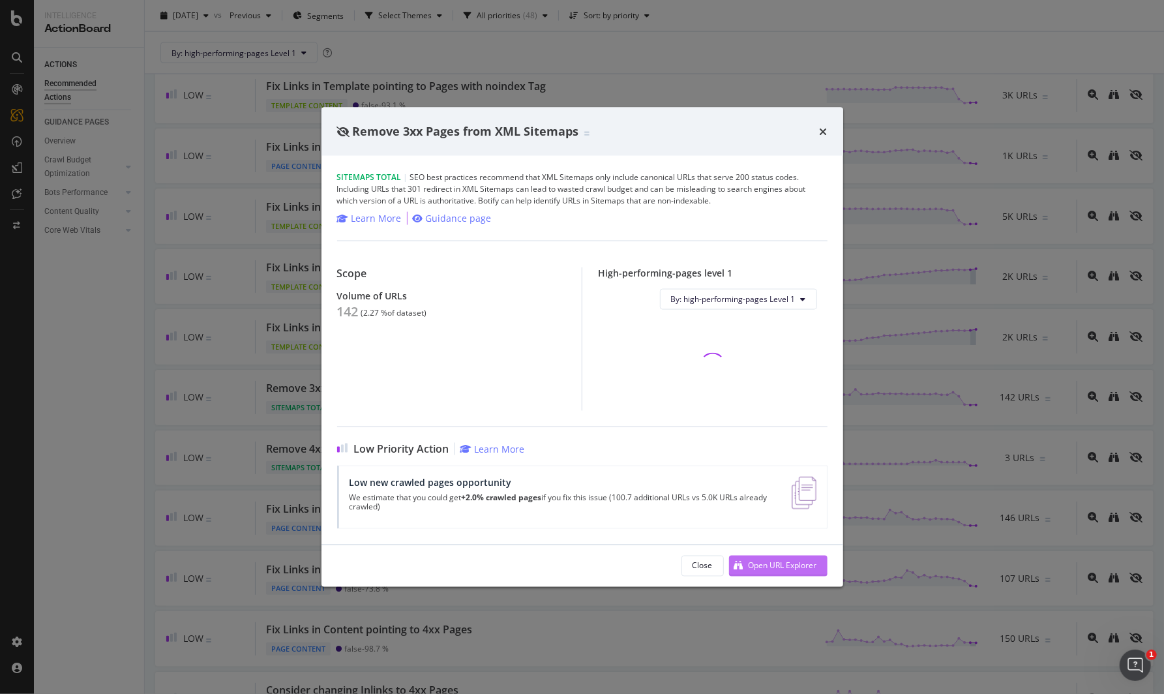
click at [788, 569] on div "Open URL Explorer" at bounding box center [782, 565] width 68 height 11
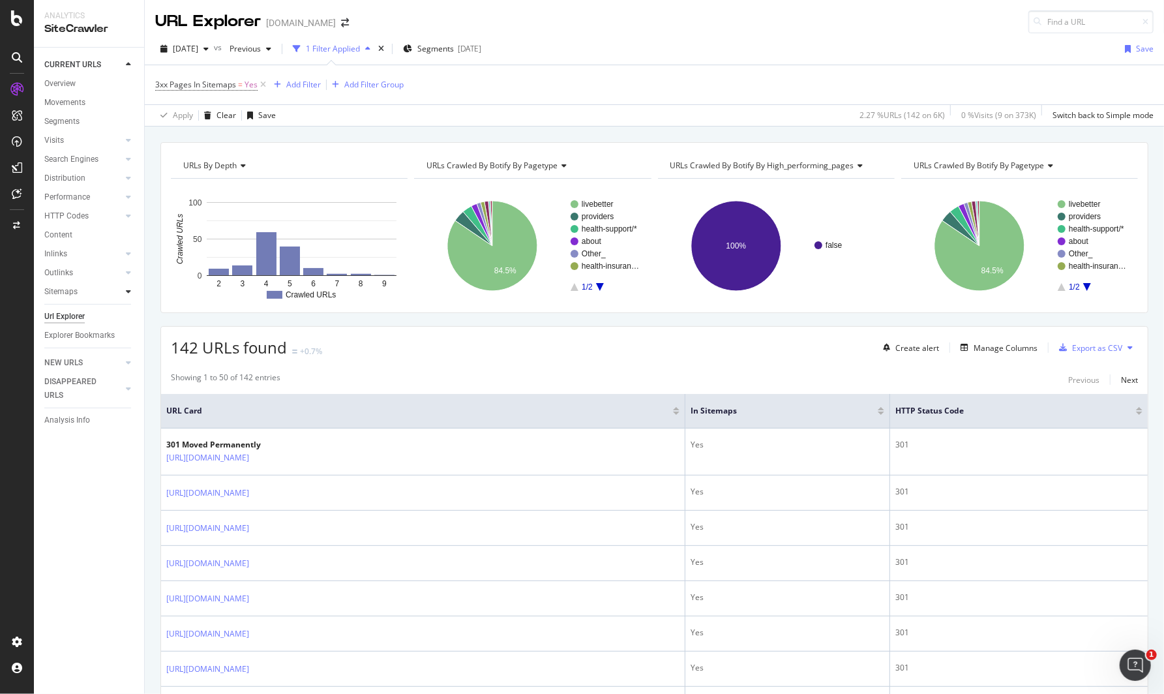
click at [125, 292] on div at bounding box center [128, 291] width 13 height 13
click at [65, 290] on div "Sitemaps" at bounding box center [60, 292] width 33 height 14
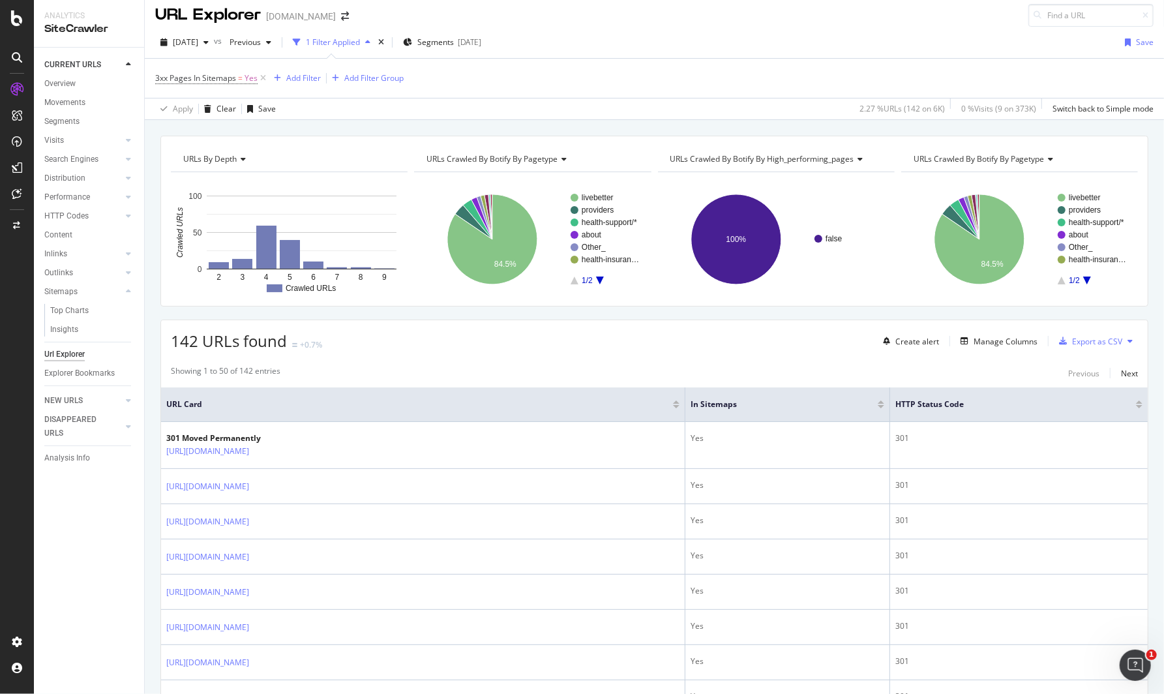
scroll to position [3, 0]
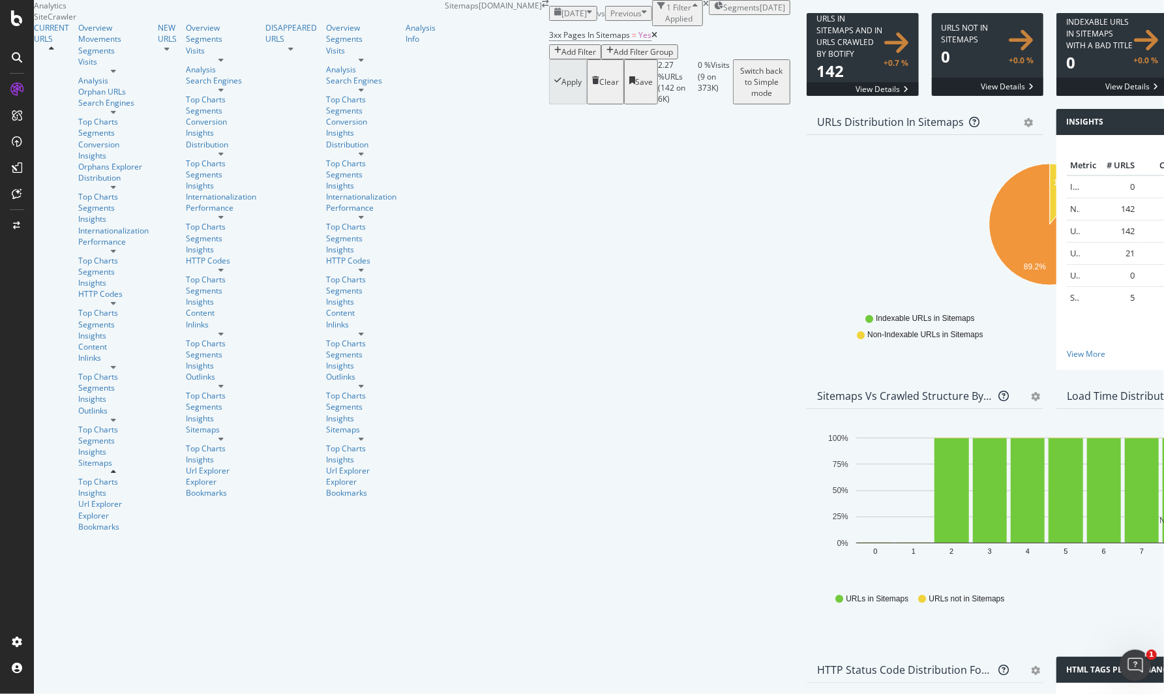
click at [723, 13] on span "Segments" at bounding box center [741, 7] width 37 height 11
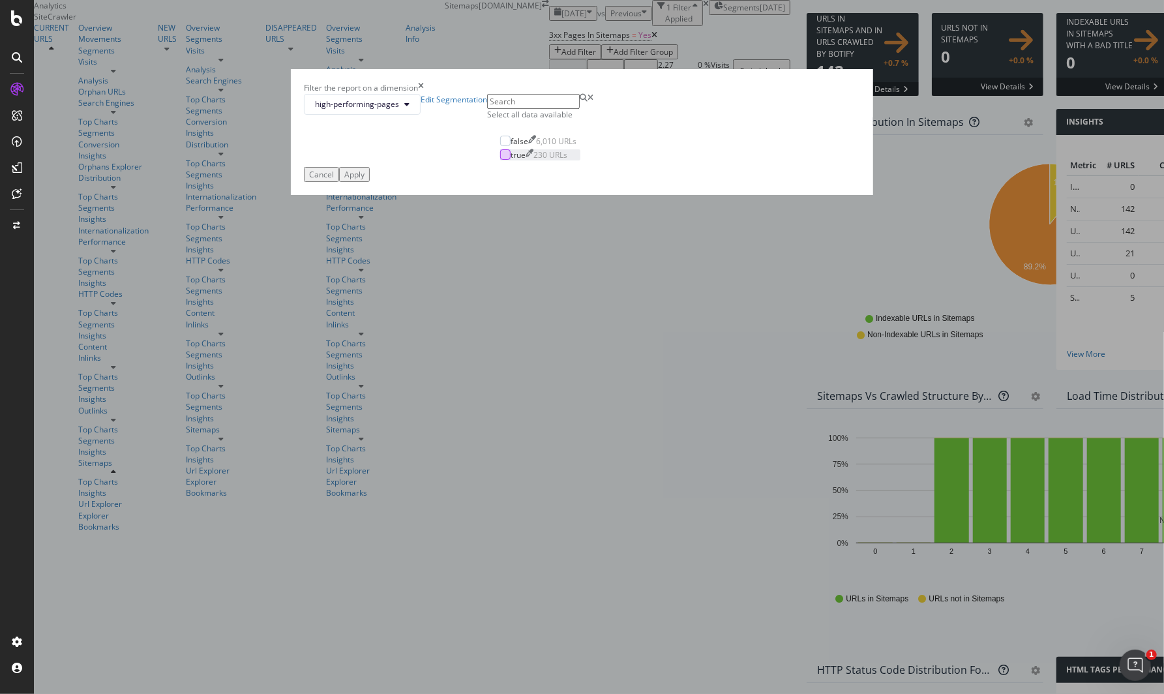
click at [500, 160] on div "modal" at bounding box center [505, 154] width 10 height 10
click at [364, 180] on div "Apply" at bounding box center [354, 174] width 20 height 11
